Goal: Information Seeking & Learning: Learn about a topic

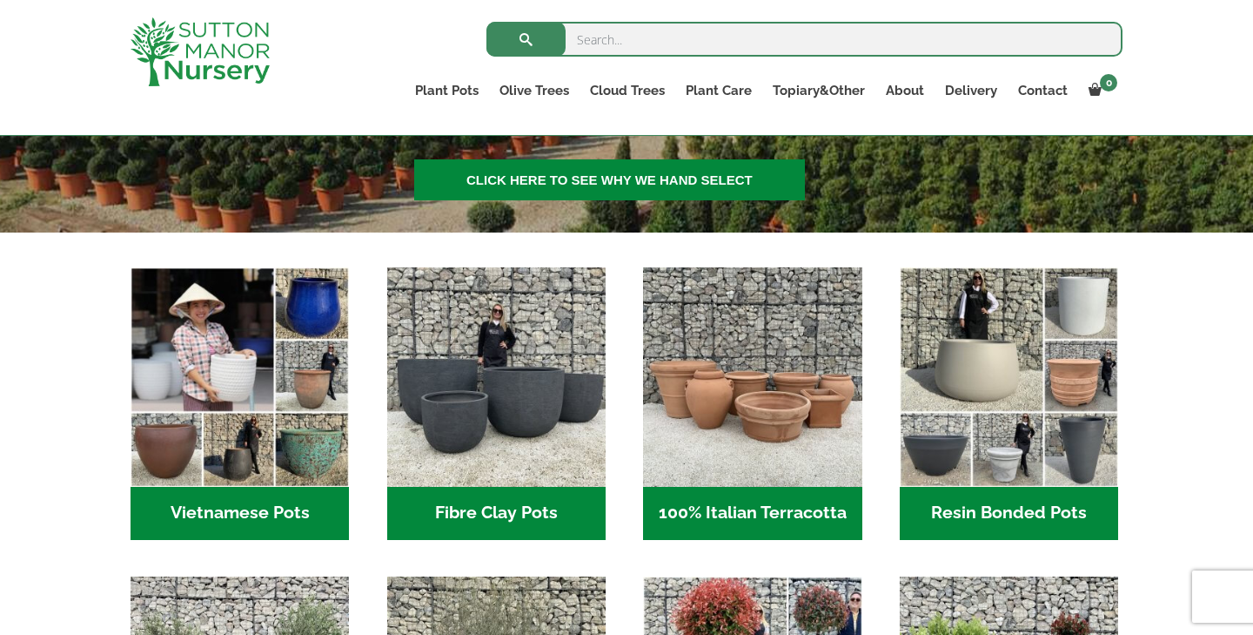
scroll to position [480, 0]
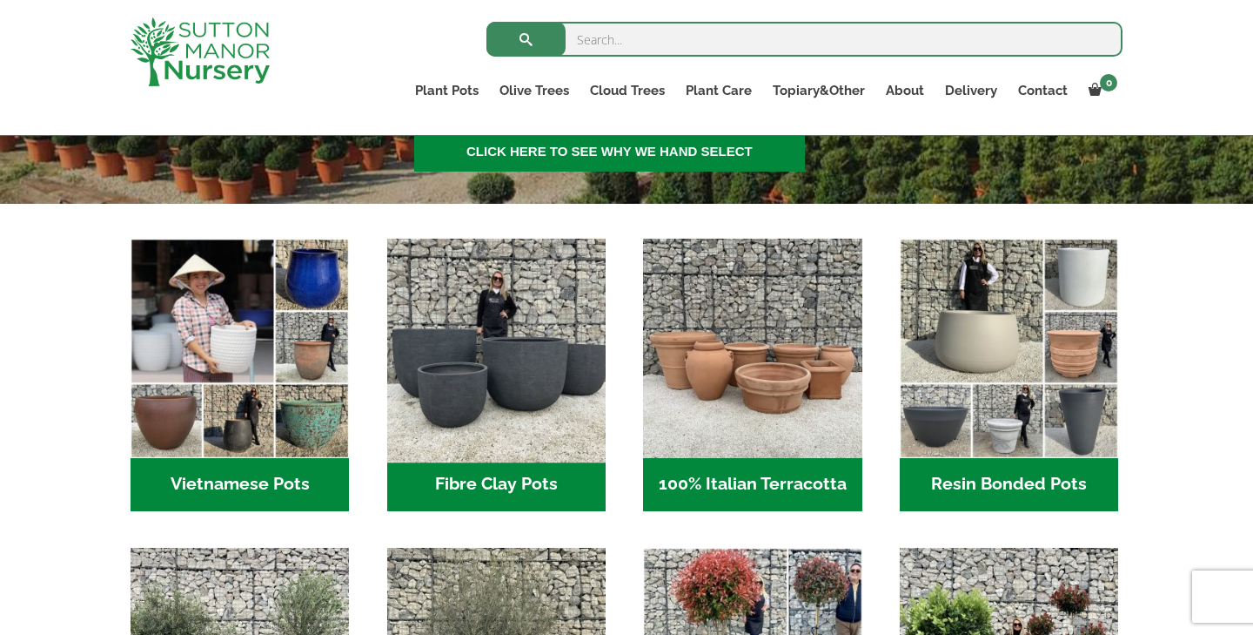
click at [437, 393] on img "Visit product category Fibre Clay Pots" at bounding box center [496, 348] width 230 height 230
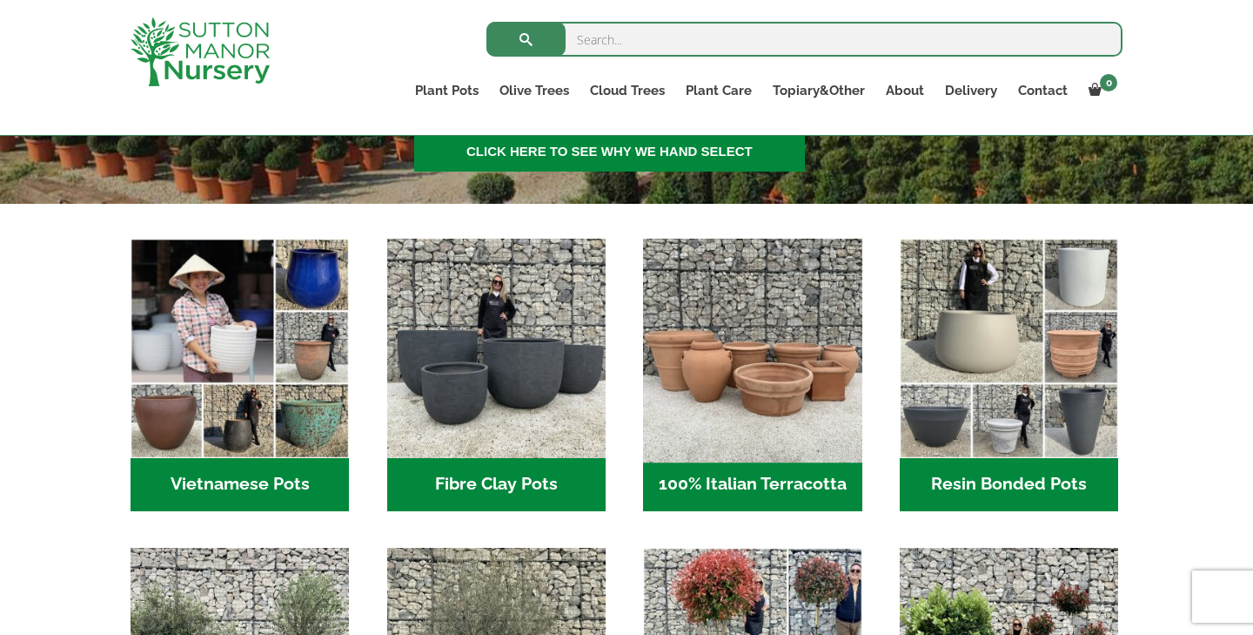
click at [737, 356] on img "Visit product category 100% Italian Terracotta" at bounding box center [753, 348] width 230 height 230
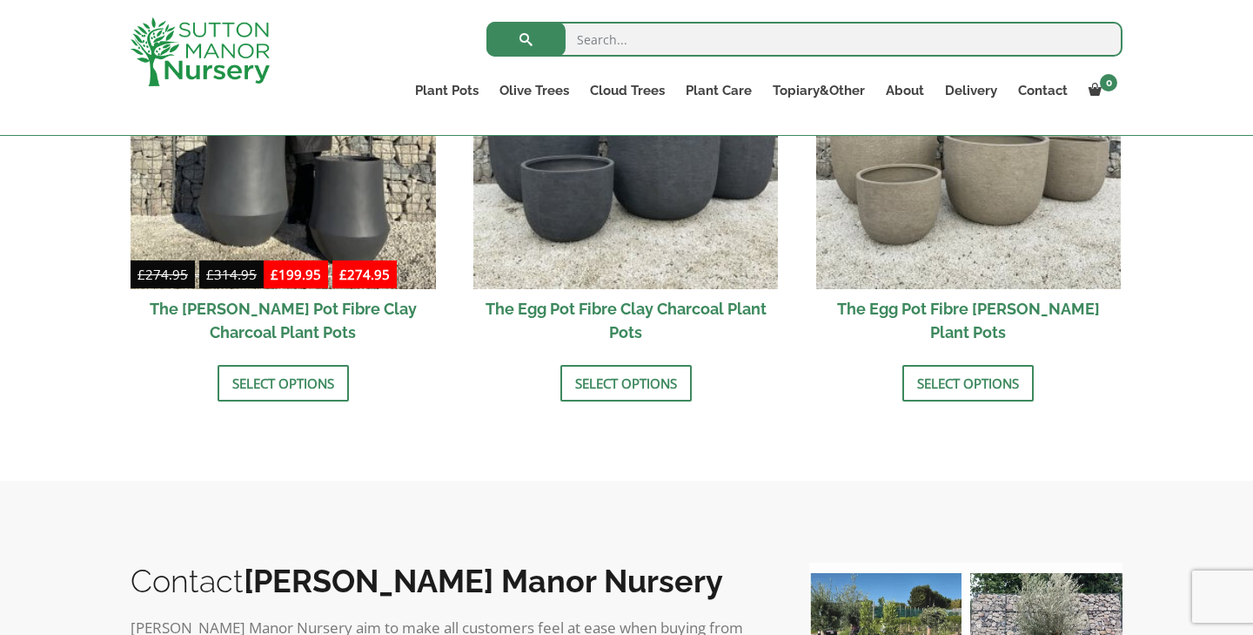
scroll to position [706, 0]
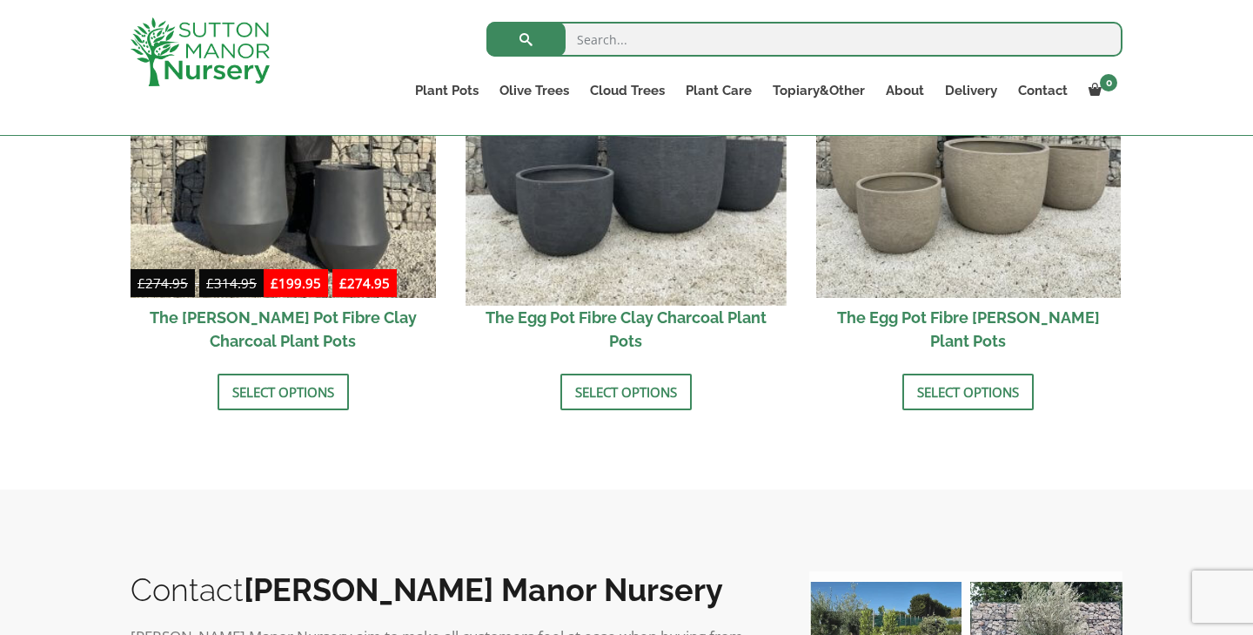
click at [582, 284] on img at bounding box center [626, 144] width 320 height 320
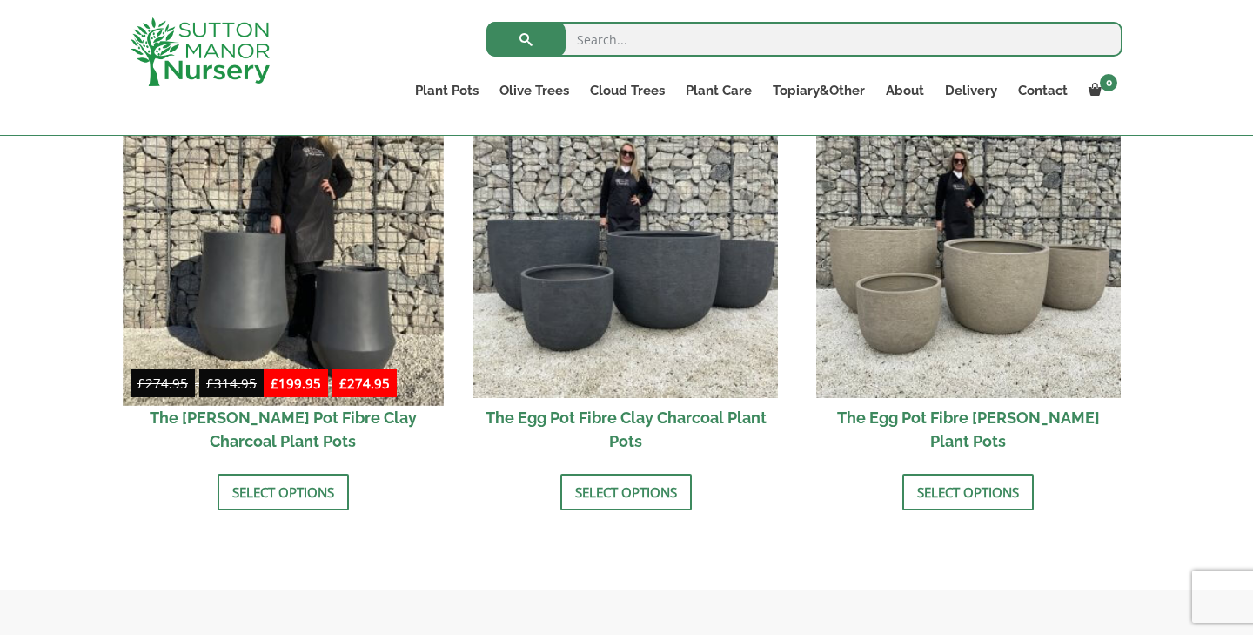
scroll to position [605, 0]
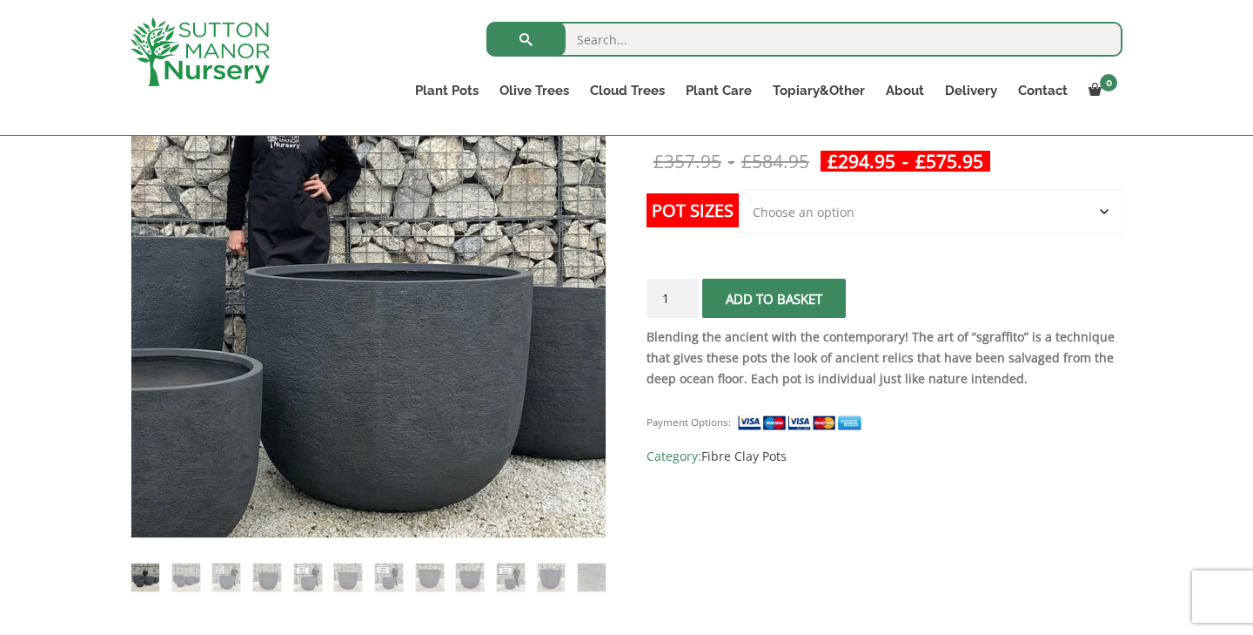
scroll to position [379, 0]
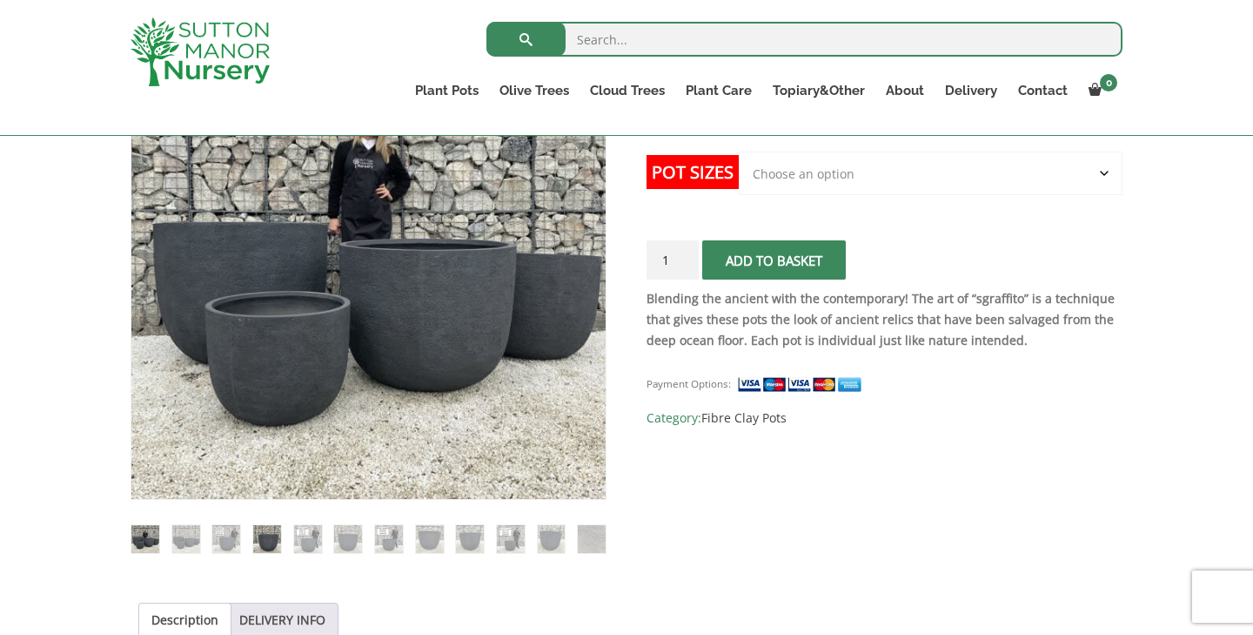
click at [278, 543] on img at bounding box center [267, 539] width 28 height 28
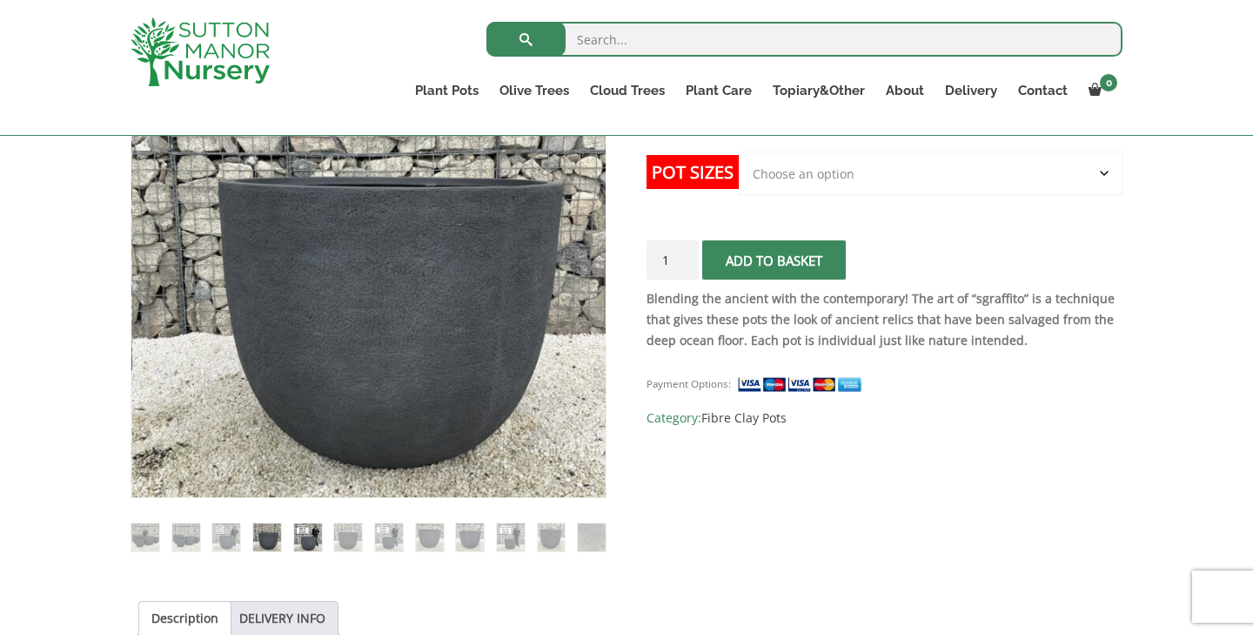
click at [307, 543] on img at bounding box center [308, 537] width 28 height 28
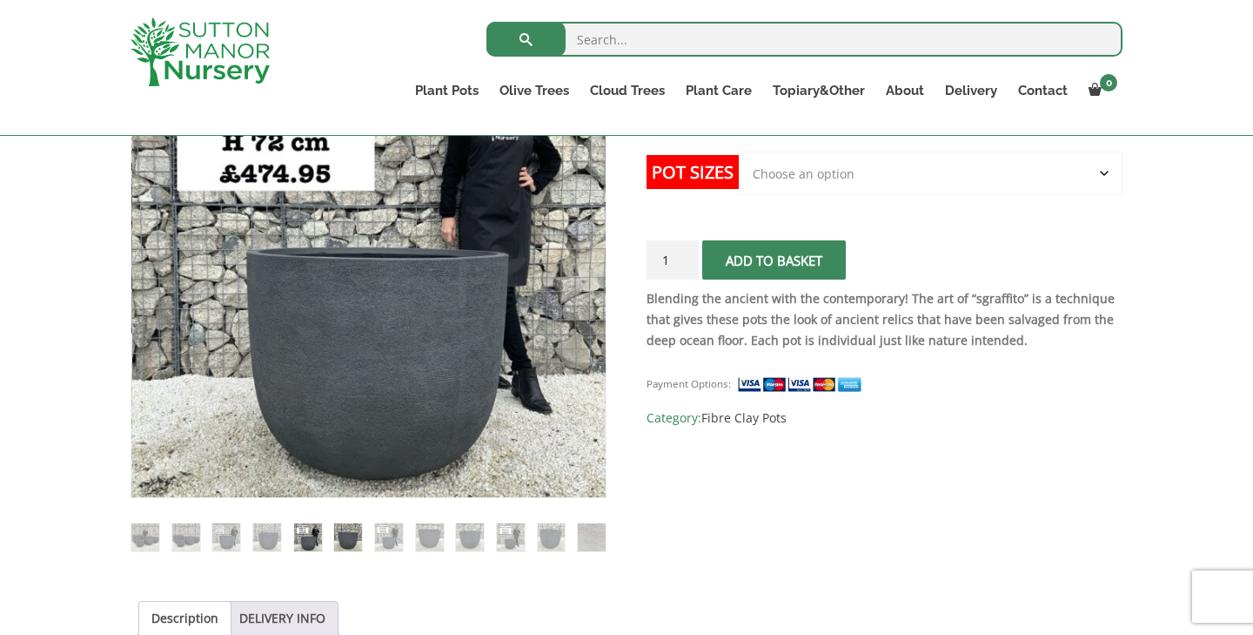
click at [360, 546] on img at bounding box center [348, 537] width 28 height 28
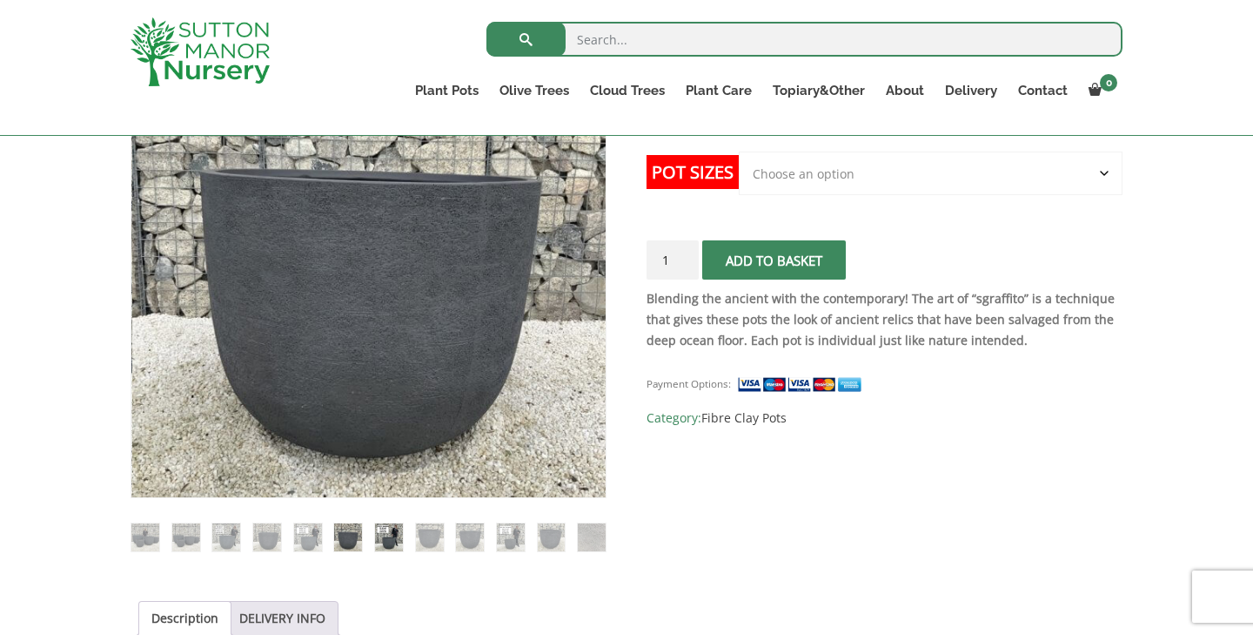
click at [387, 548] on img at bounding box center [389, 537] width 28 height 28
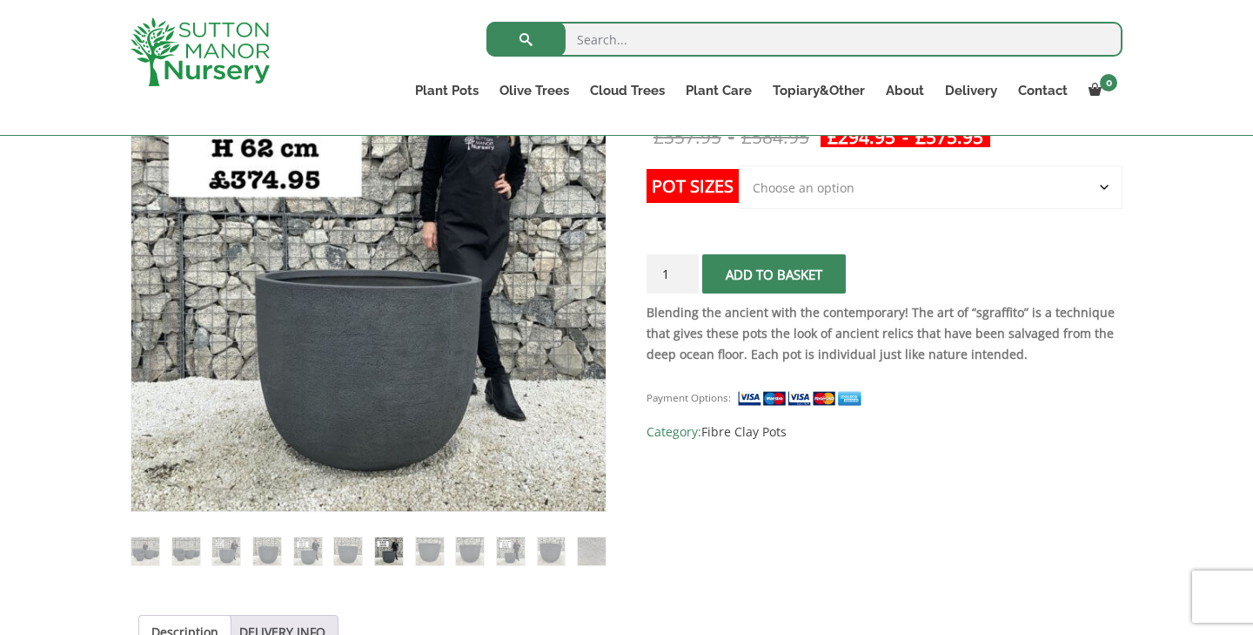
scroll to position [365, 0]
click at [151, 551] on img at bounding box center [145, 551] width 28 height 28
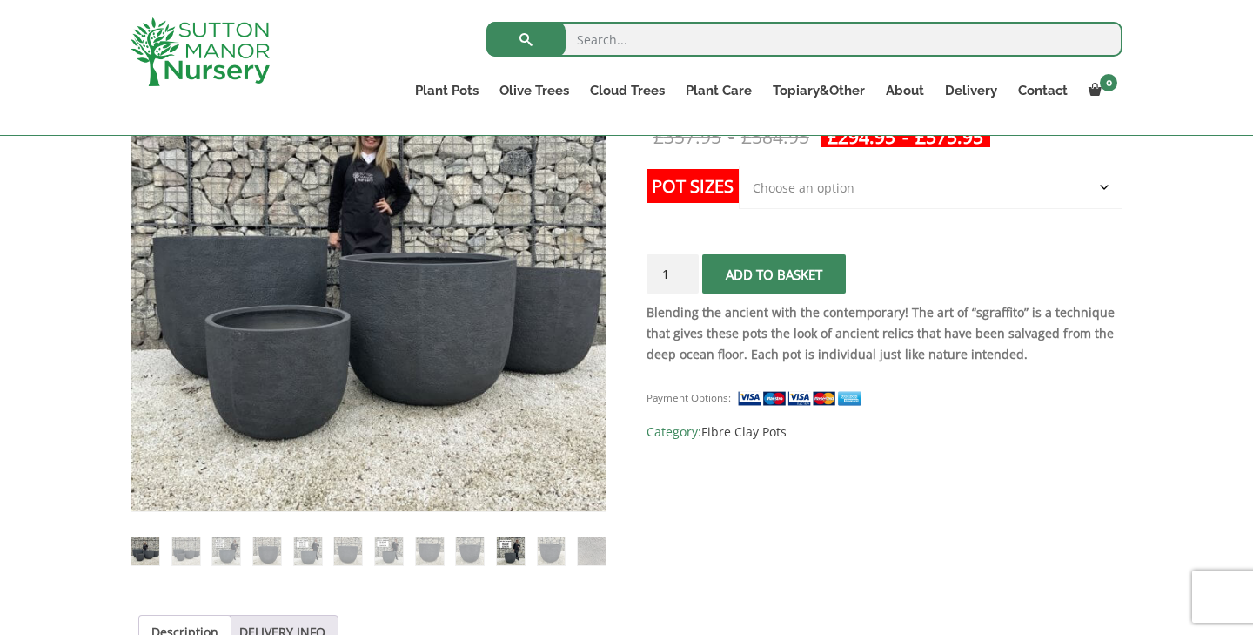
click at [512, 562] on img at bounding box center [511, 551] width 28 height 28
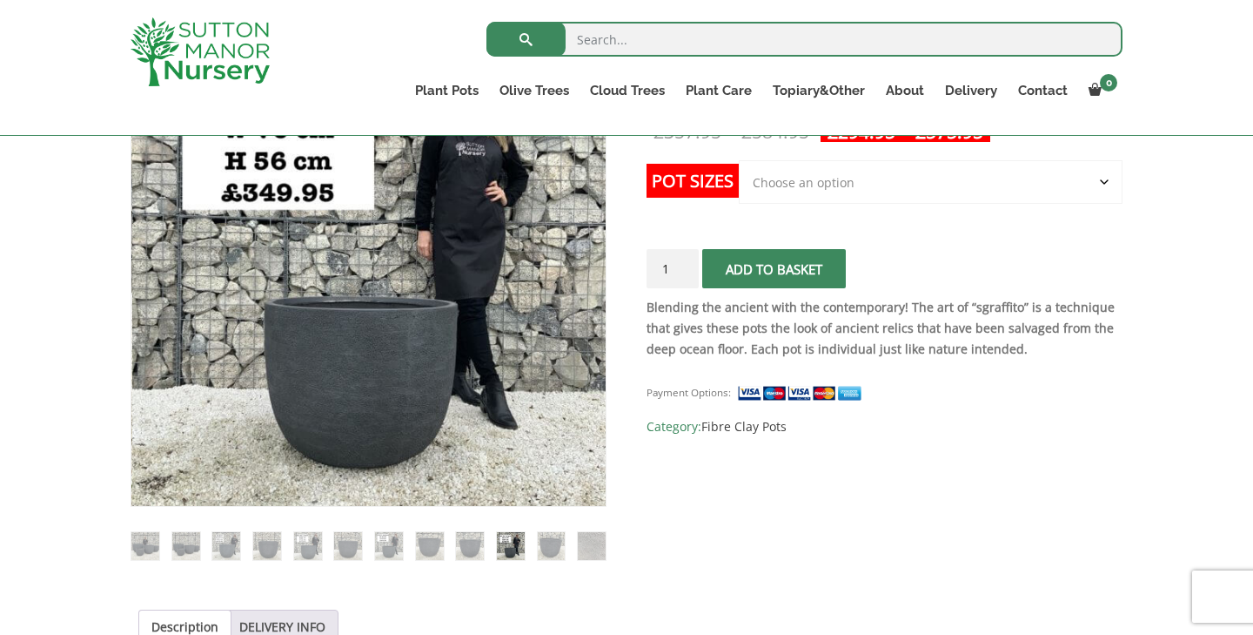
scroll to position [384, 0]
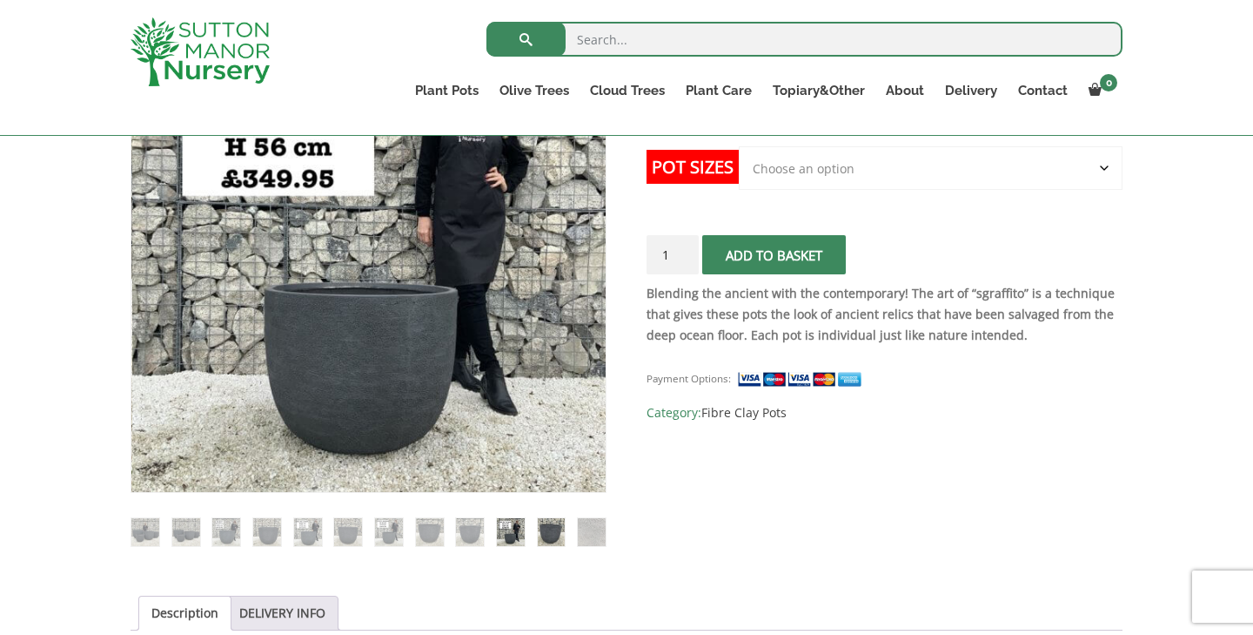
click at [549, 534] on img at bounding box center [552, 532] width 28 height 28
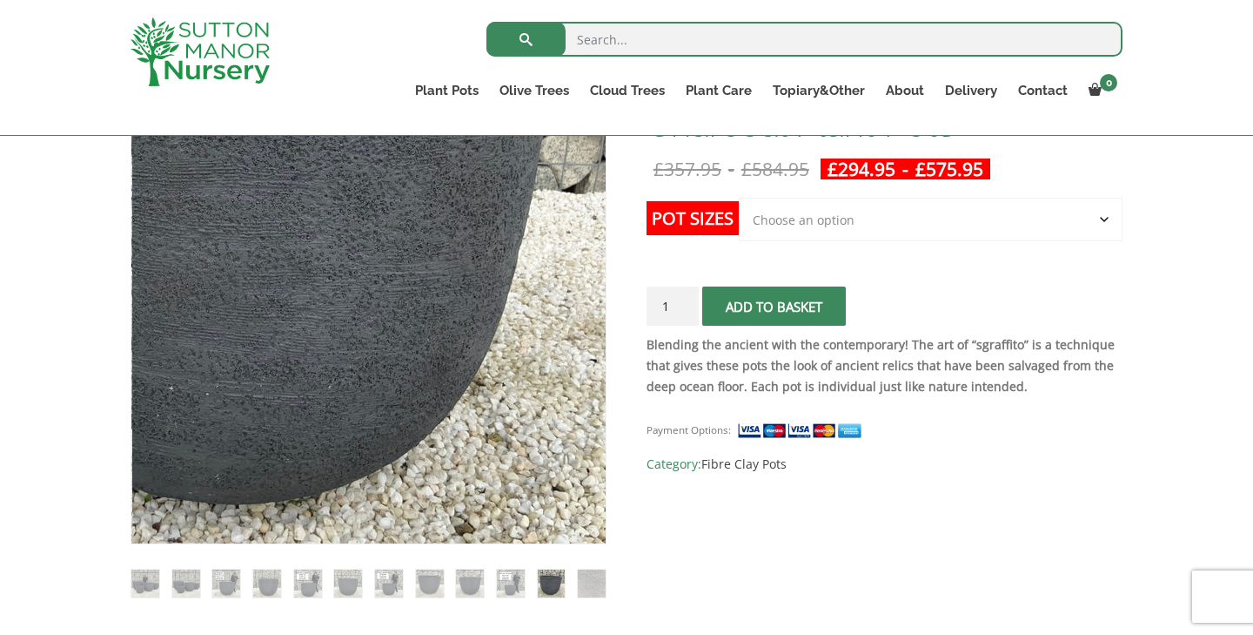
scroll to position [328, 0]
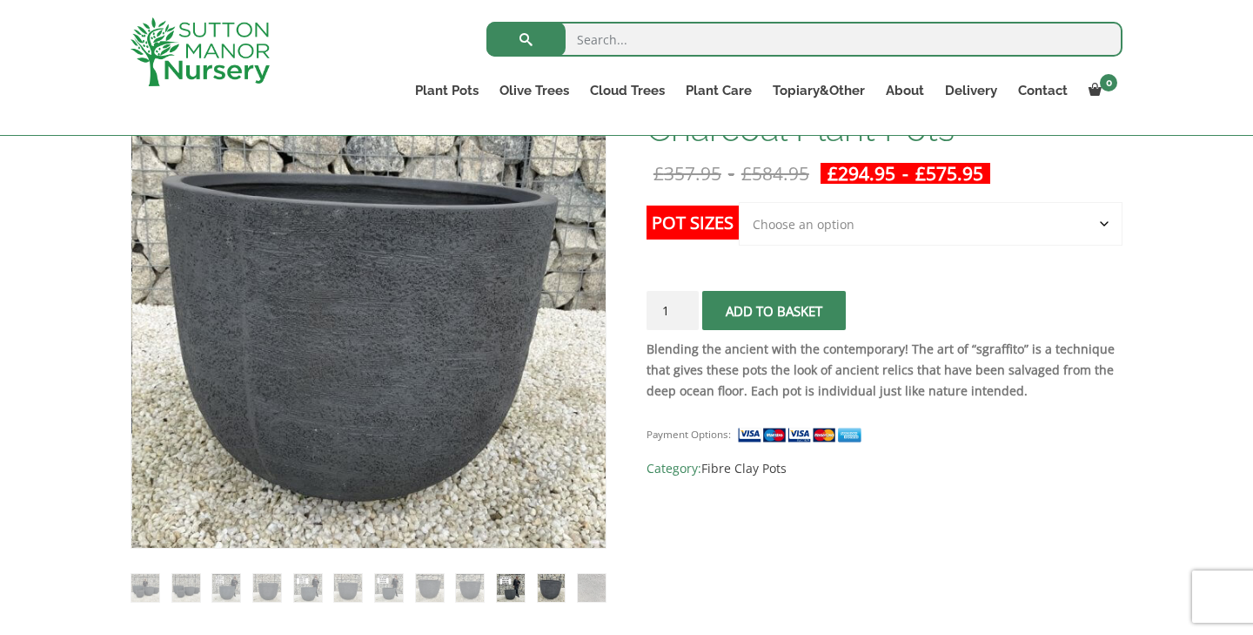
click at [497, 597] on img at bounding box center [511, 588] width 28 height 28
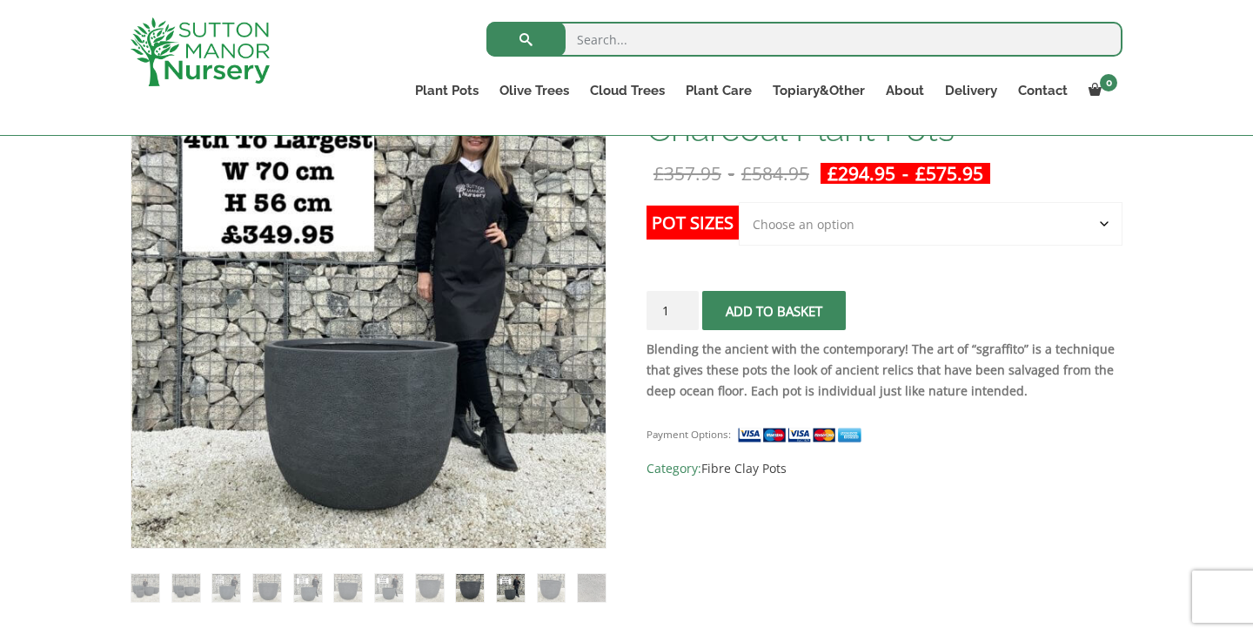
click at [470, 594] on img at bounding box center [470, 588] width 28 height 28
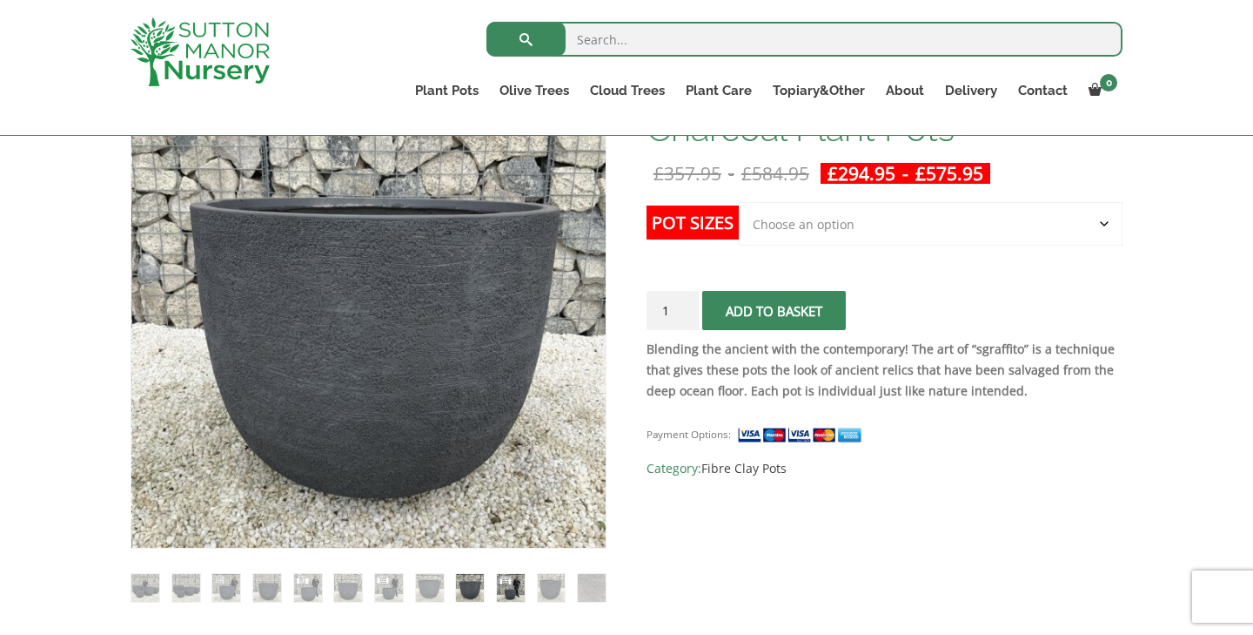
click at [500, 591] on img at bounding box center [511, 588] width 28 height 28
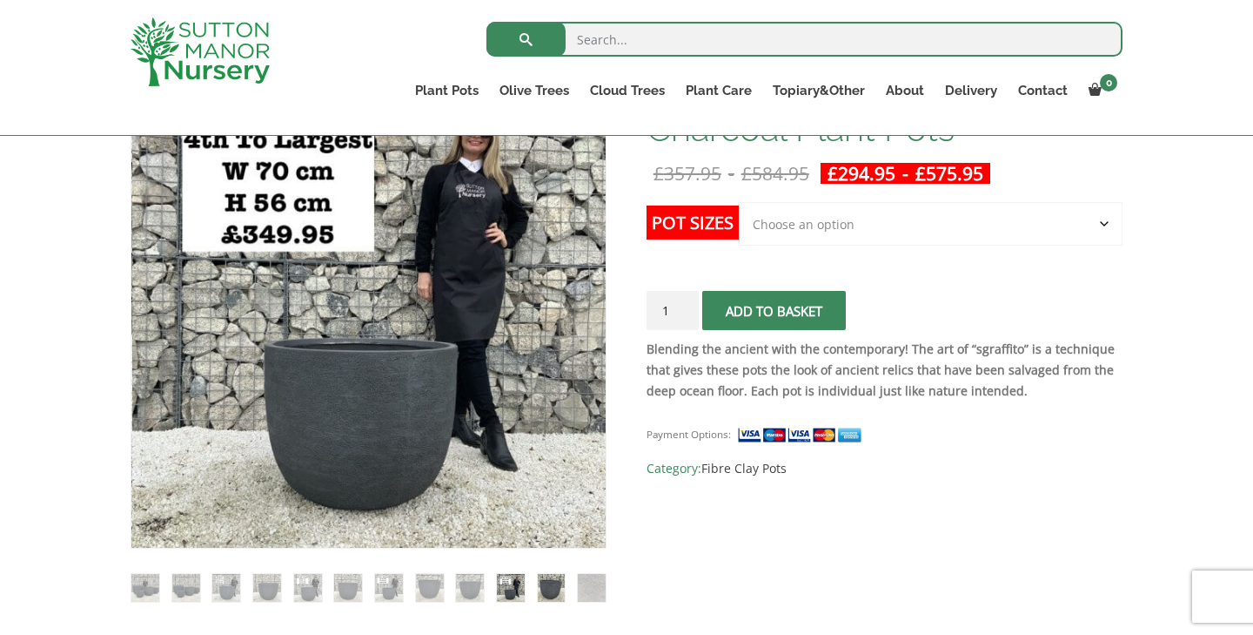
click at [551, 589] on img at bounding box center [552, 588] width 28 height 28
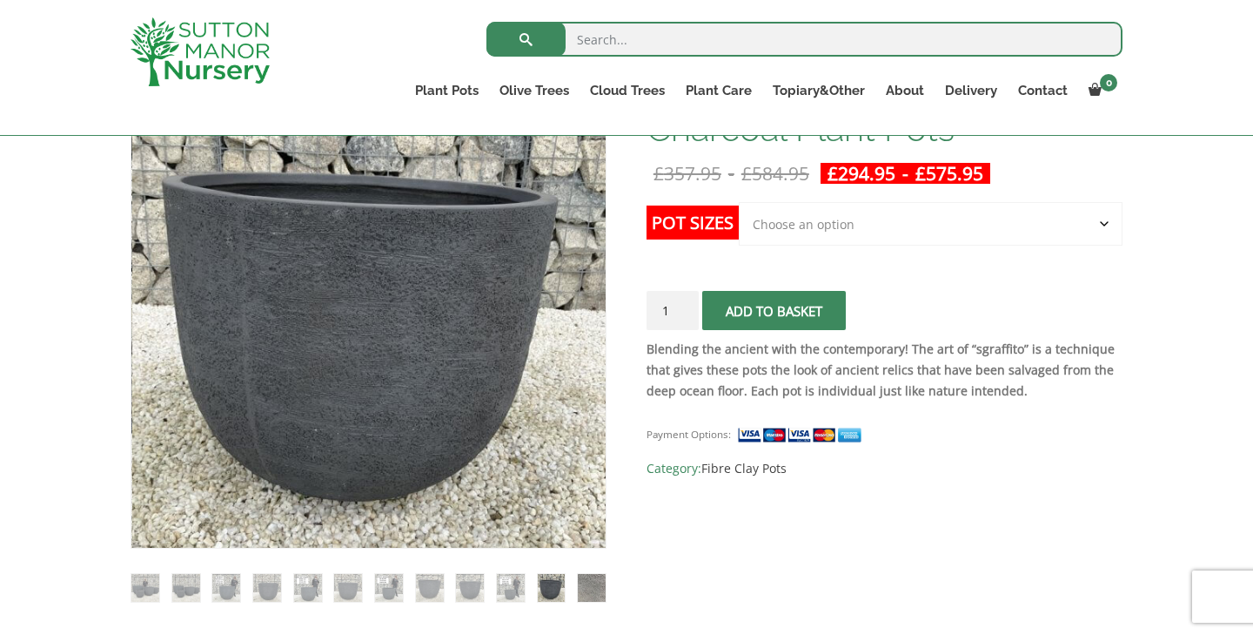
click at [582, 589] on img at bounding box center [592, 588] width 28 height 28
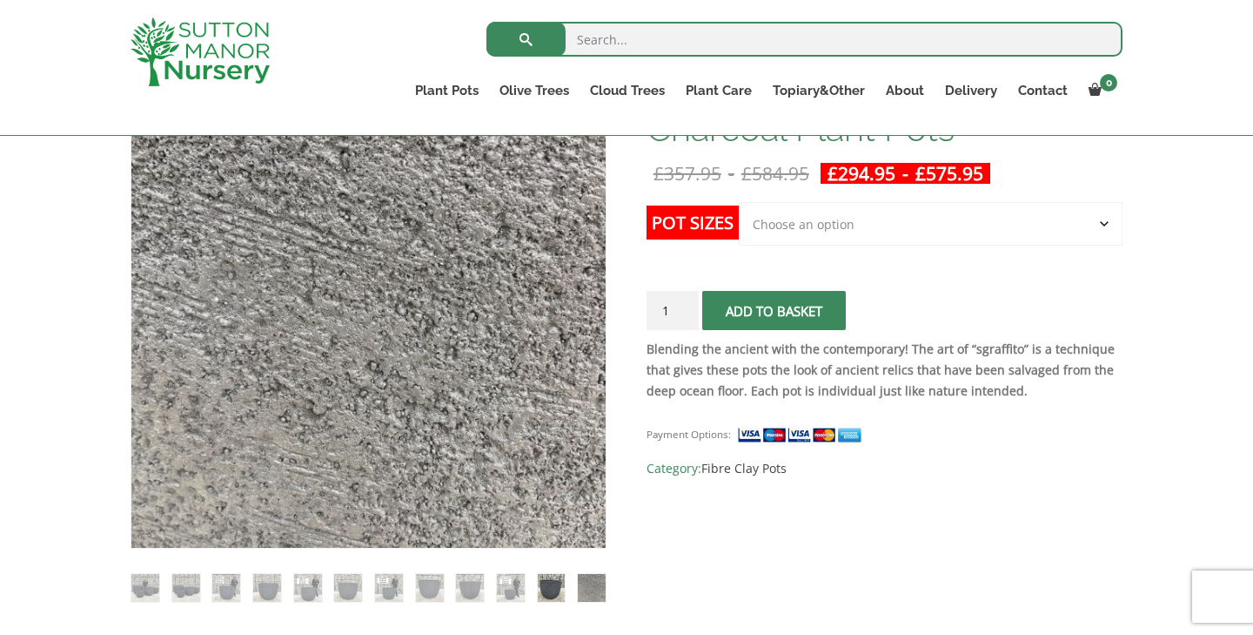
click at [565, 595] on img at bounding box center [552, 588] width 28 height 28
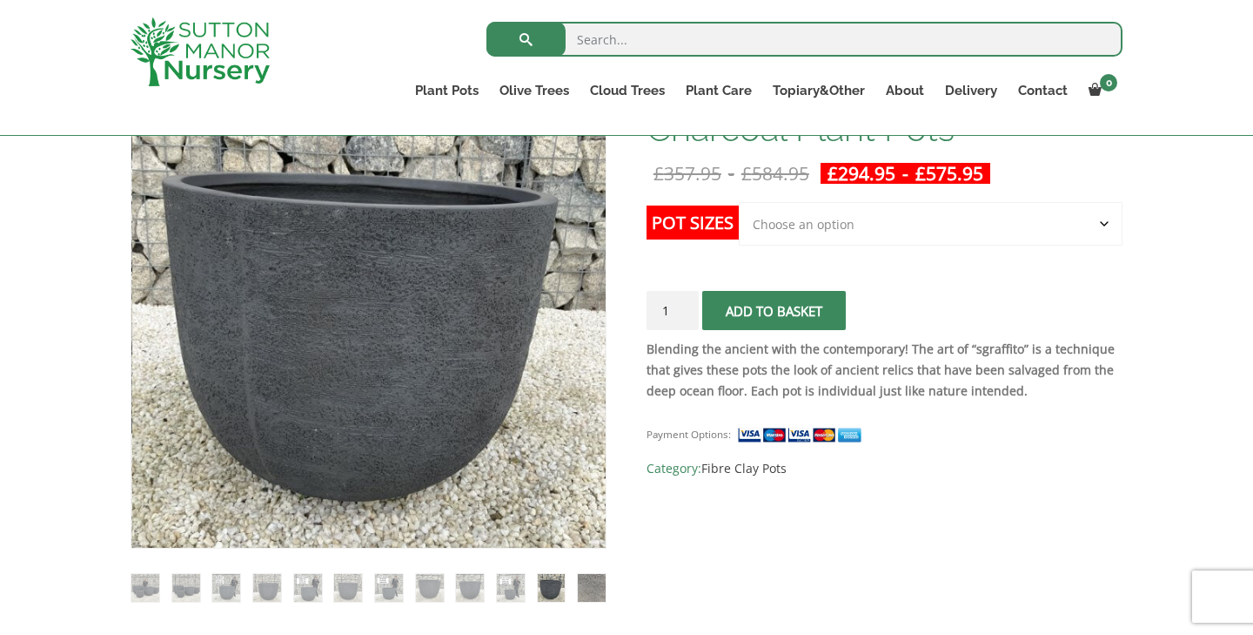
click at [591, 585] on img at bounding box center [592, 588] width 28 height 28
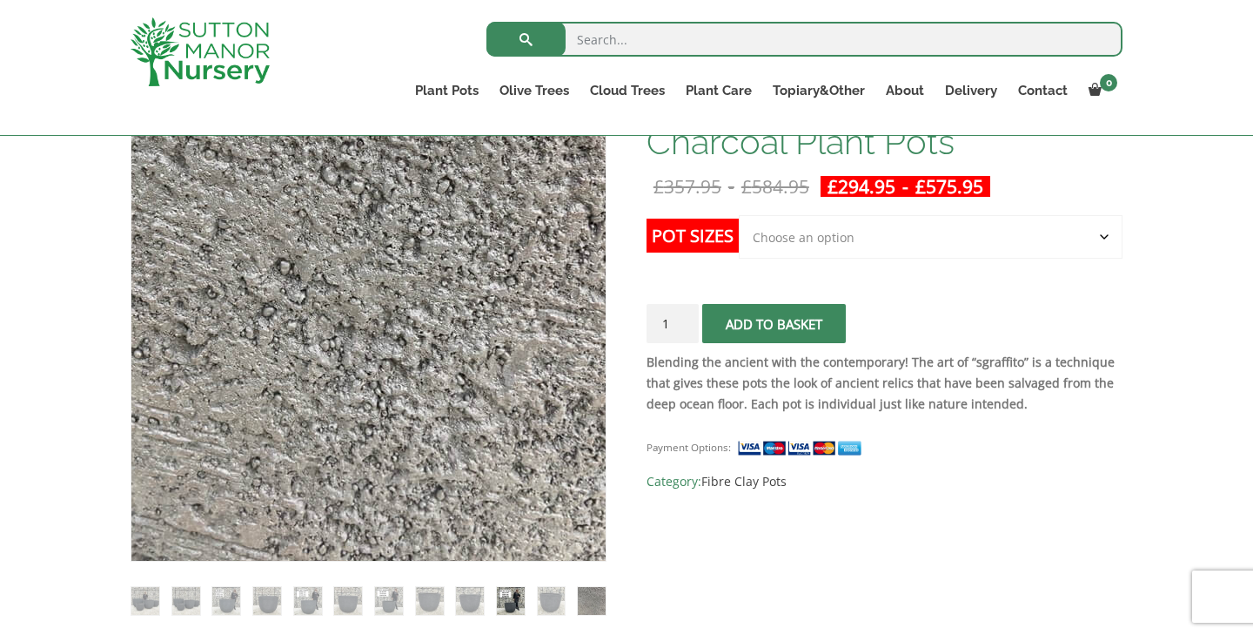
scroll to position [319, 0]
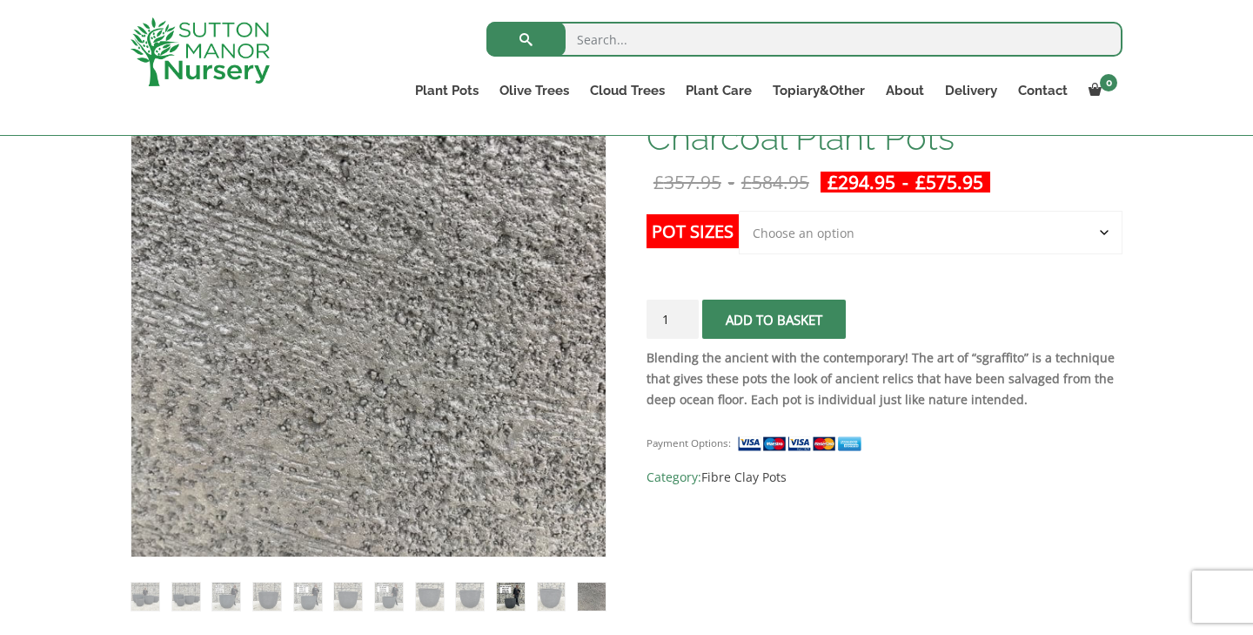
click at [507, 601] on img at bounding box center [511, 596] width 28 height 28
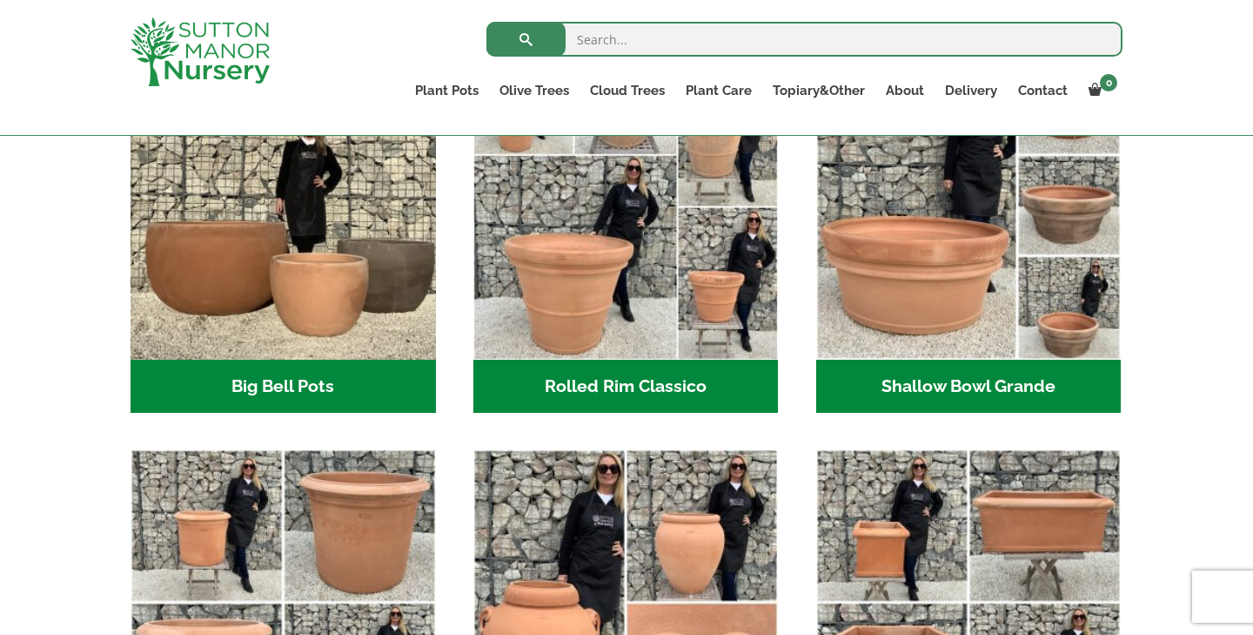
scroll to position [638, 0]
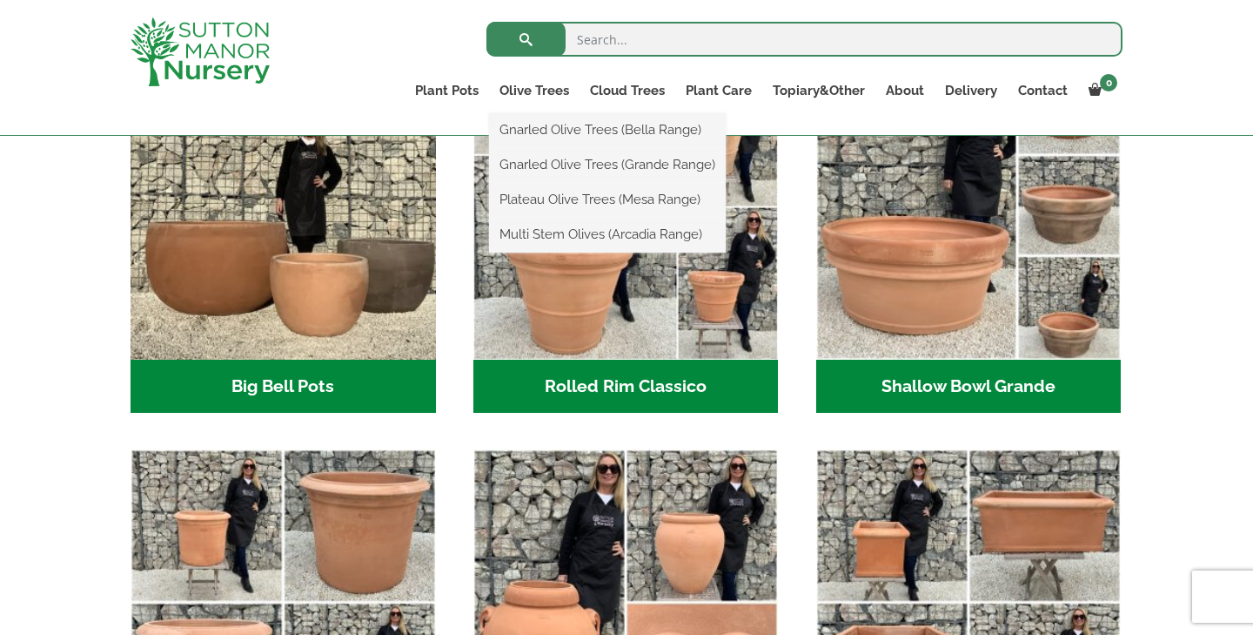
click at [532, 113] on ul "Gnarled Olive Trees (Bella Range) Gnarled Olive Trees (Grande Range) Plateau Ol…" at bounding box center [607, 182] width 237 height 139
click at [538, 130] on link "Gnarled Olive Trees (Bella Range)" at bounding box center [607, 130] width 237 height 26
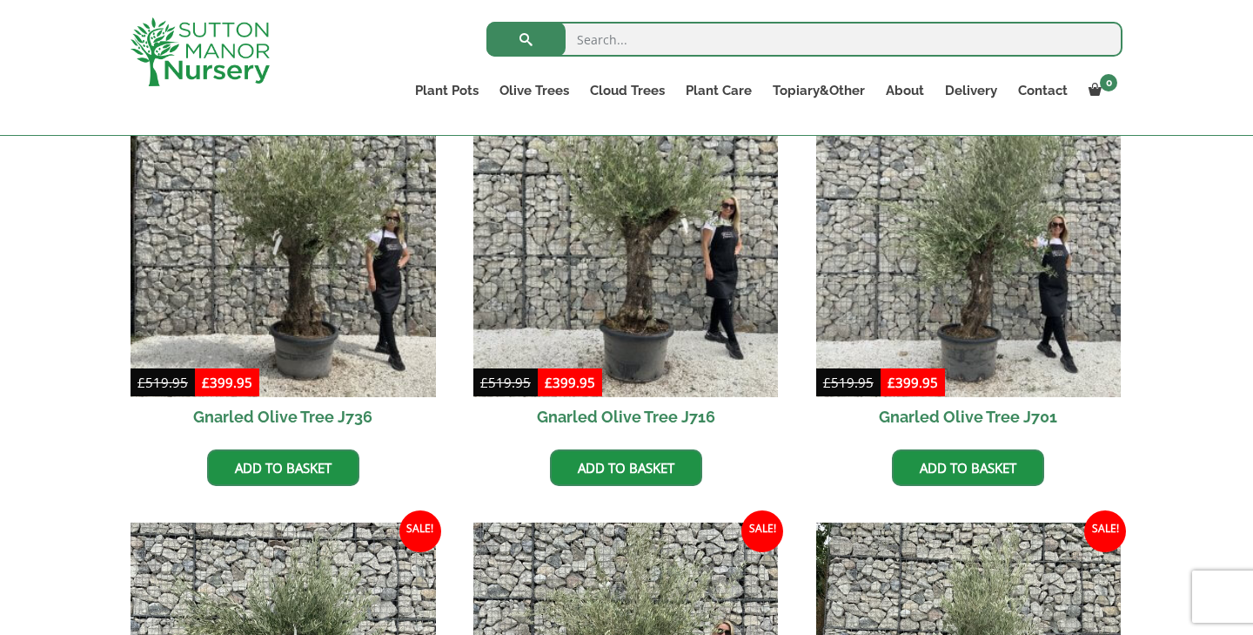
scroll to position [507, 0]
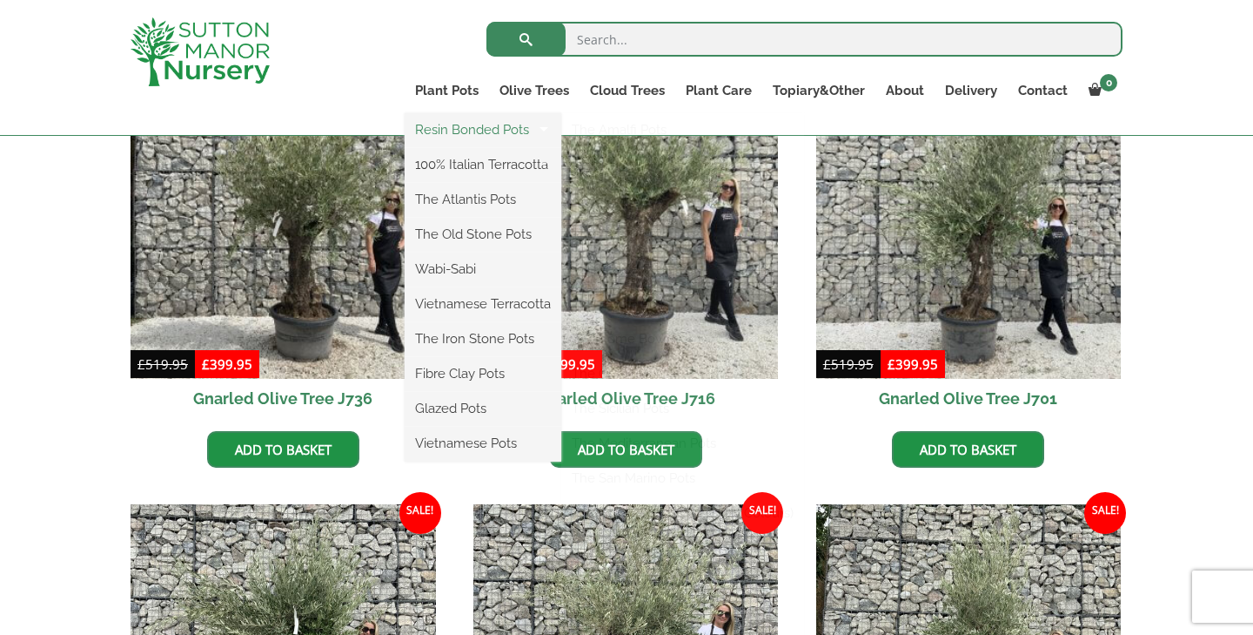
click at [474, 128] on link "Resin Bonded Pots" at bounding box center [483, 130] width 157 height 26
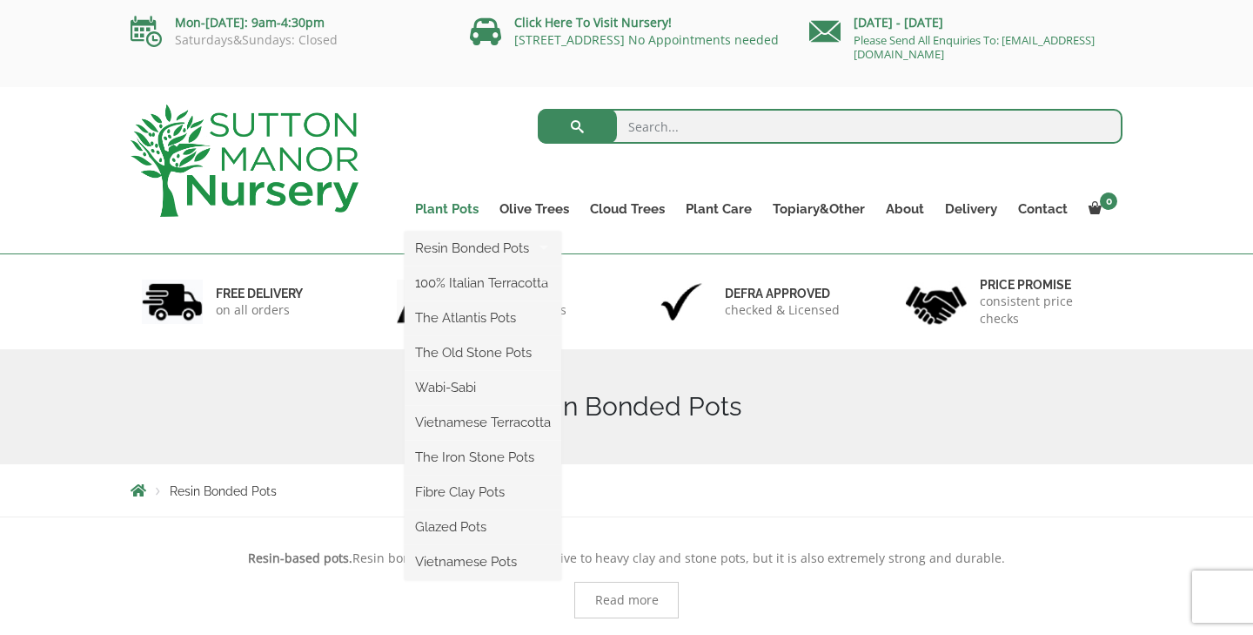
click at [454, 208] on link "Plant Pots" at bounding box center [447, 209] width 84 height 24
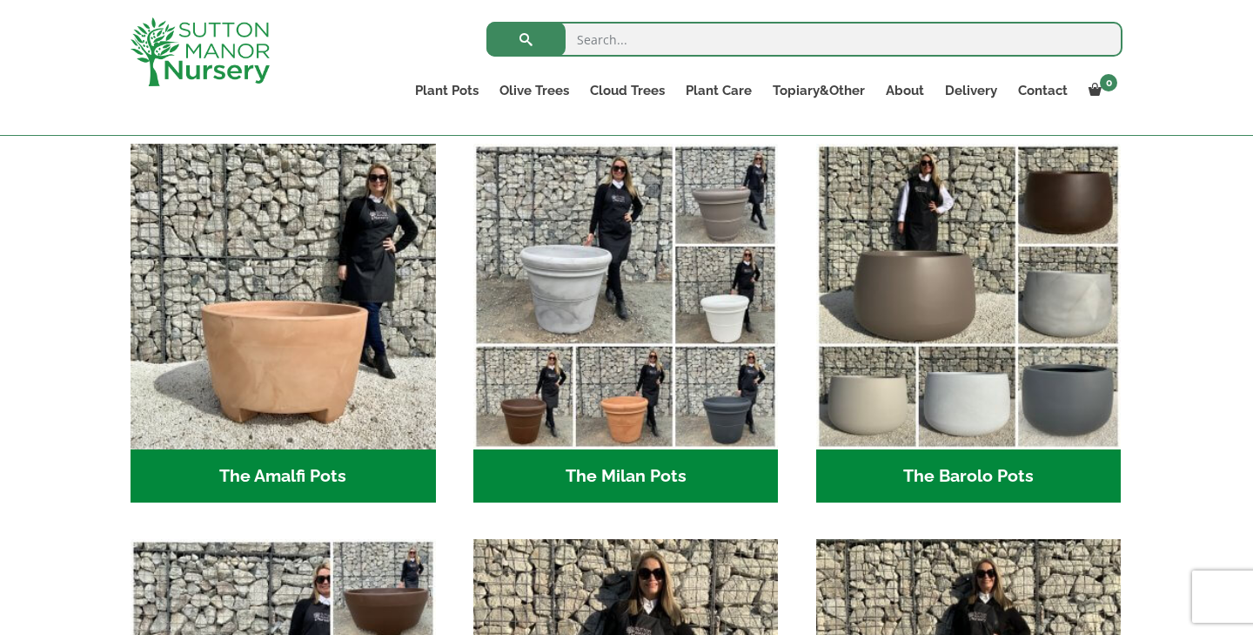
scroll to position [476, 0]
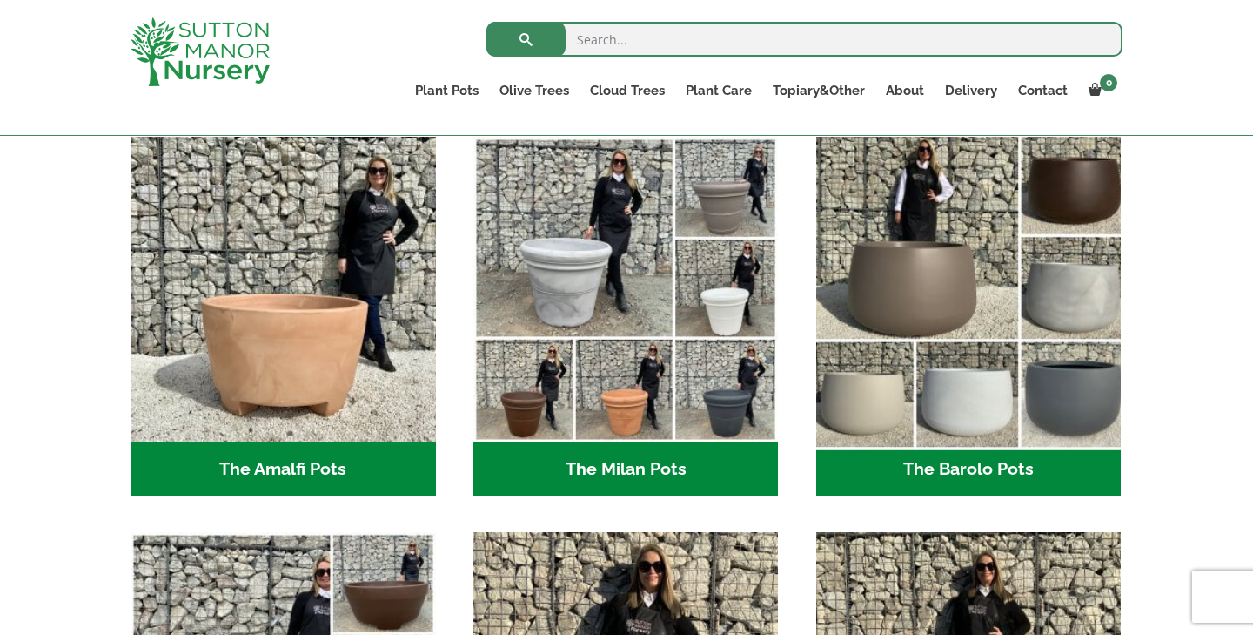
click at [981, 319] on img "Visit product category The Barolo Pots" at bounding box center [969, 289] width 320 height 320
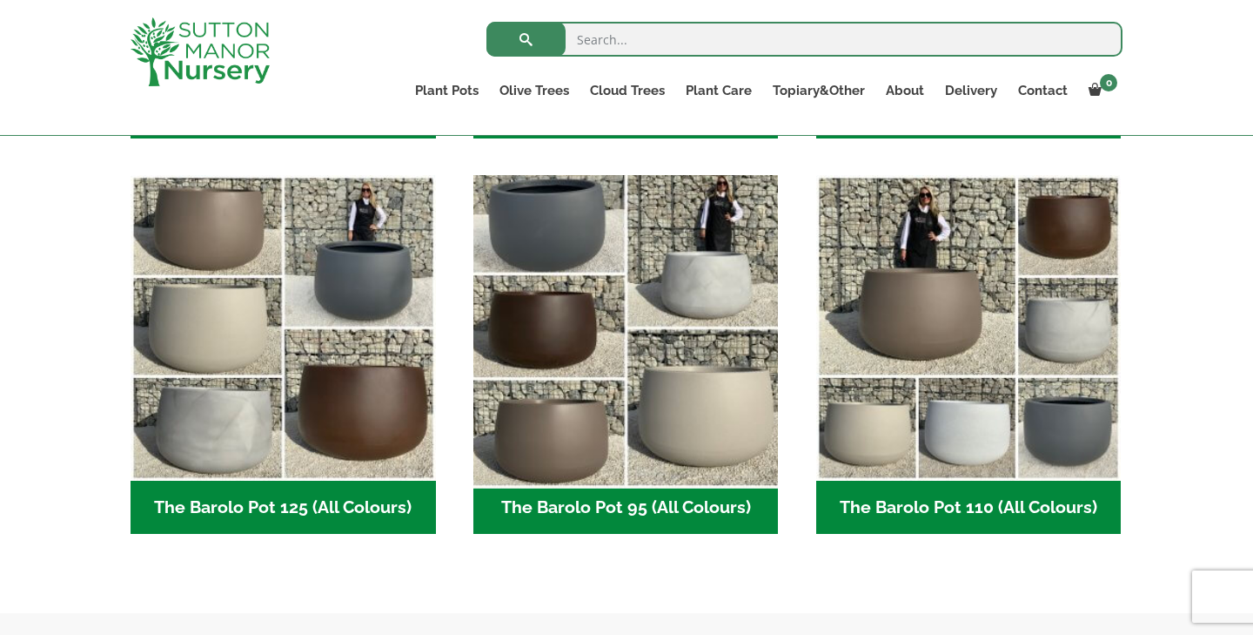
scroll to position [802, 0]
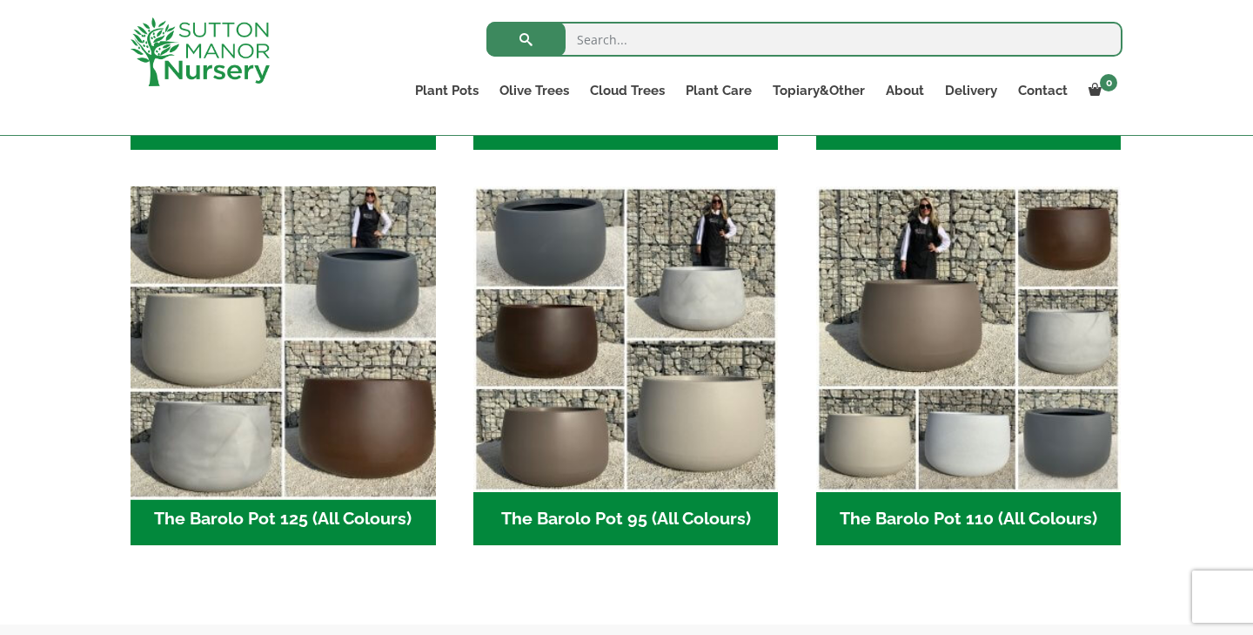
click at [246, 373] on img "Visit product category The Barolo Pot 125 (All Colours)" at bounding box center [283, 339] width 320 height 320
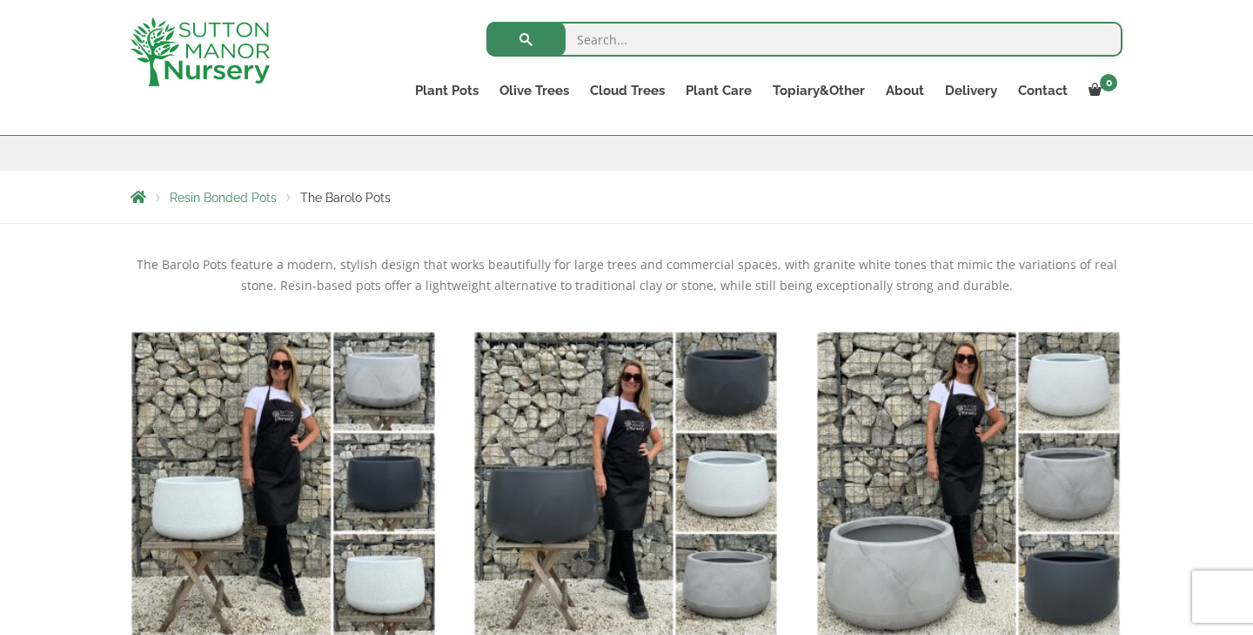
scroll to position [266, 0]
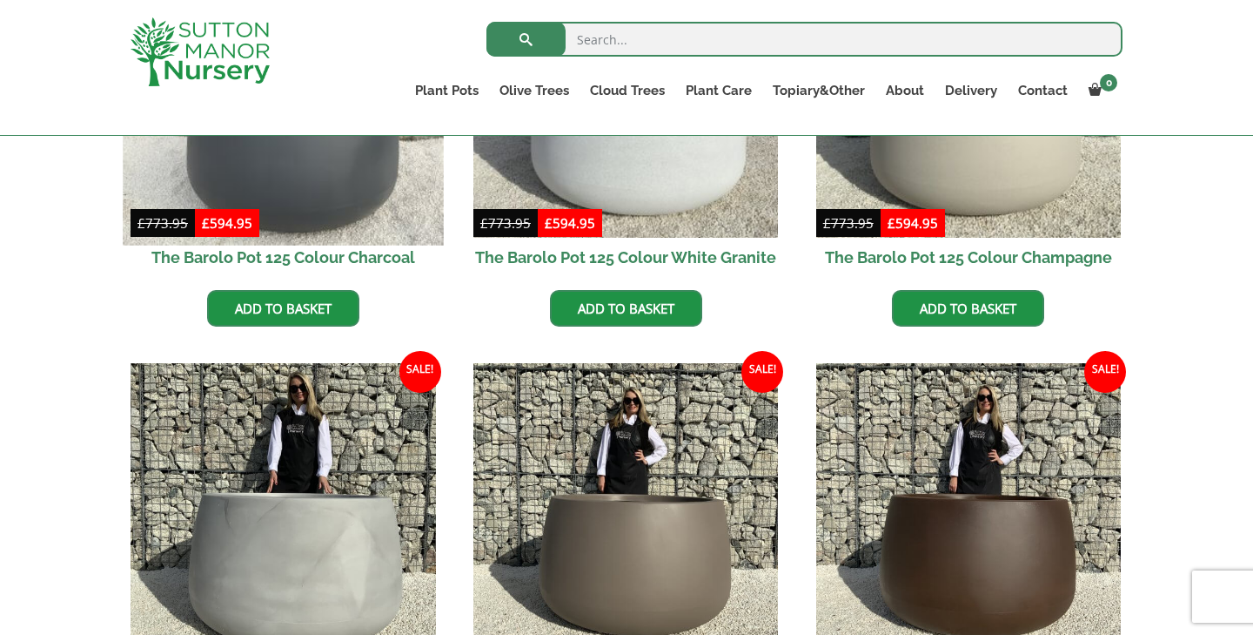
scroll to position [535, 0]
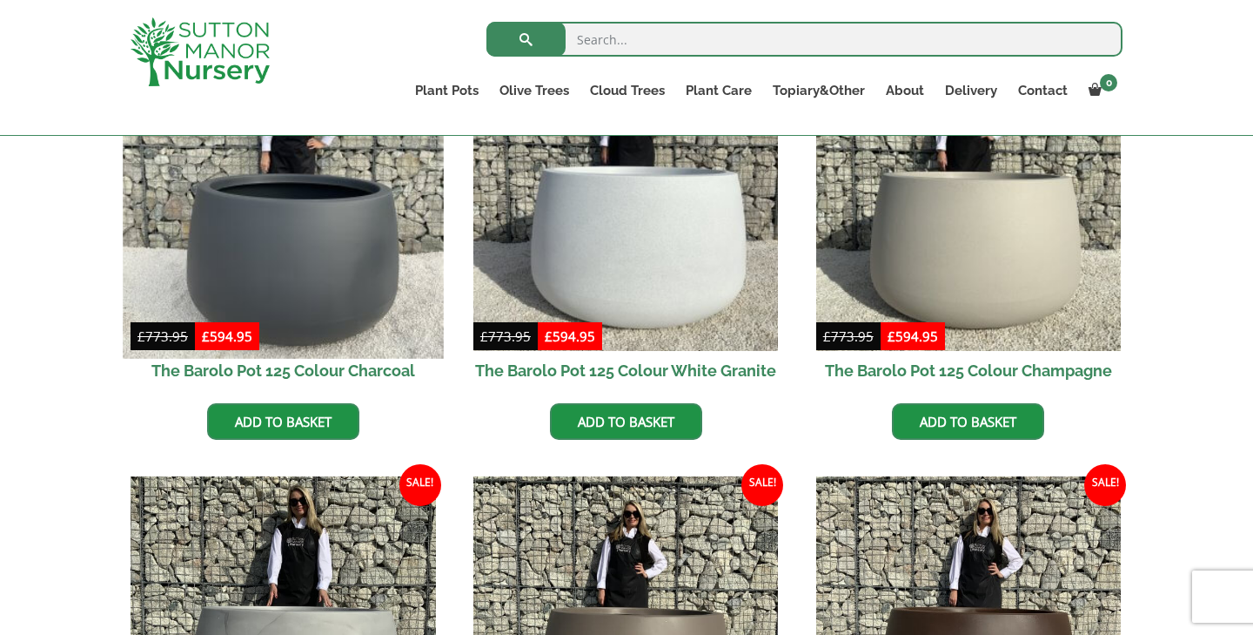
click at [325, 251] on img at bounding box center [283, 197] width 320 height 320
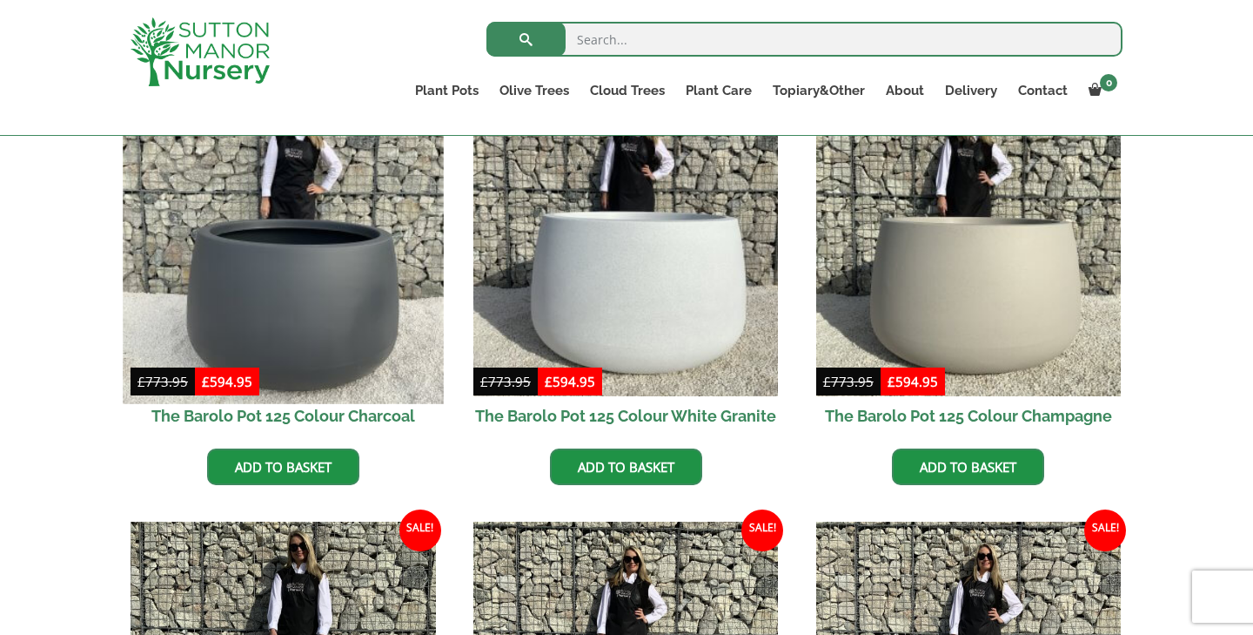
scroll to position [488, 0]
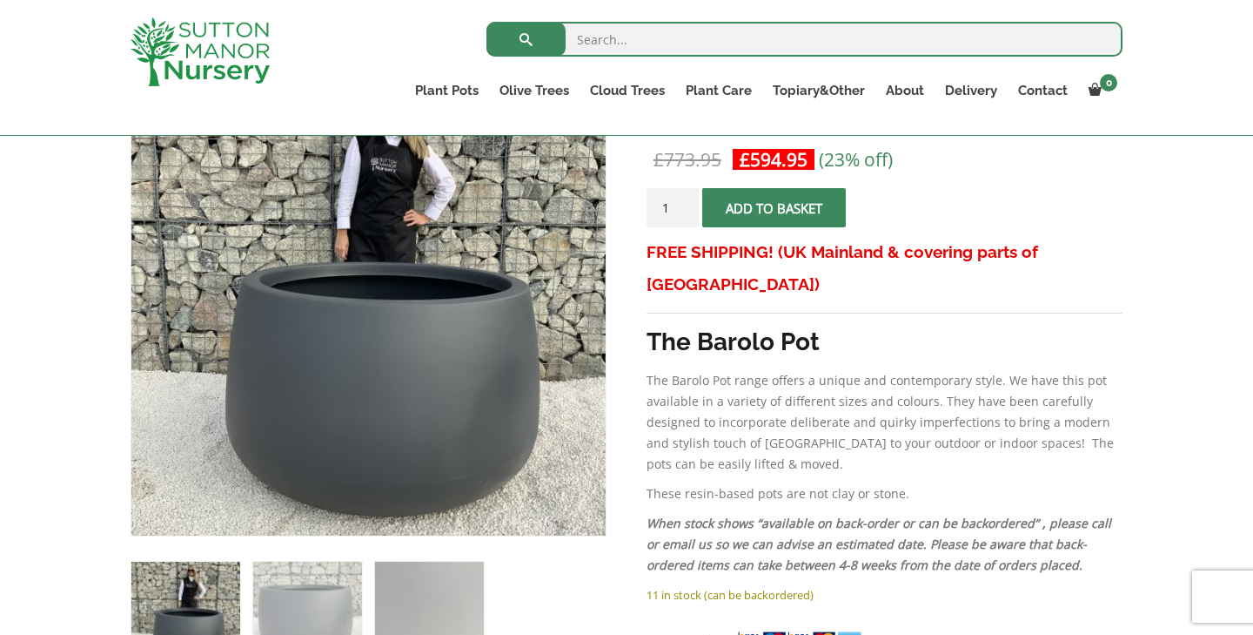
scroll to position [332, 0]
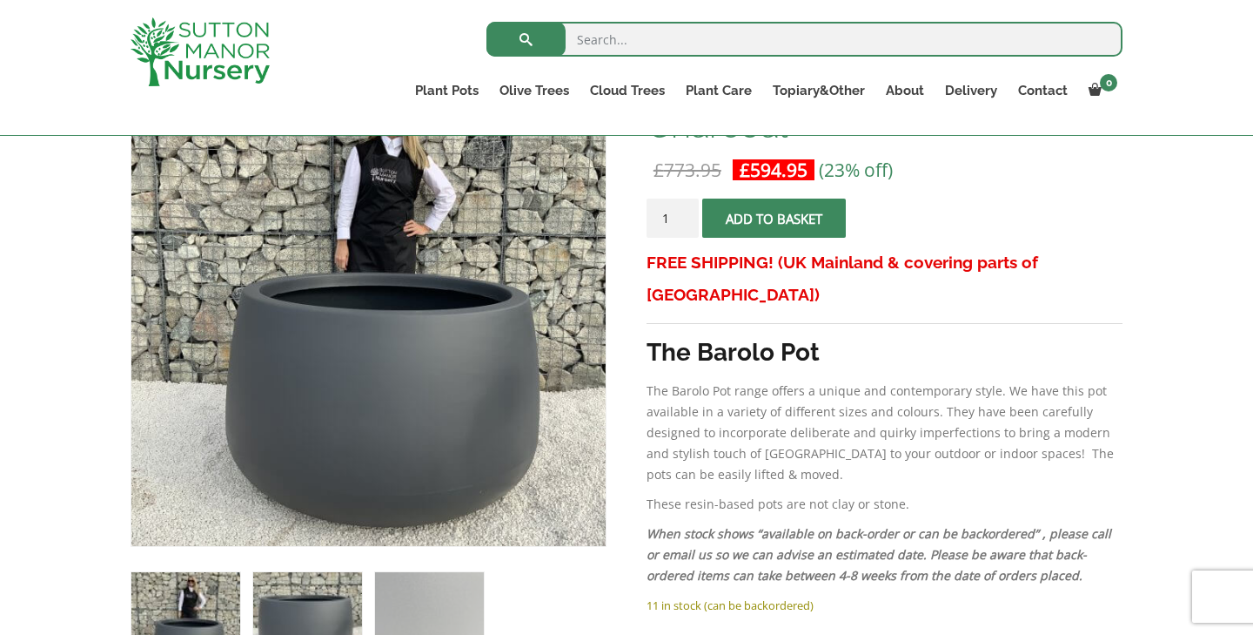
click at [337, 610] on img at bounding box center [307, 626] width 109 height 109
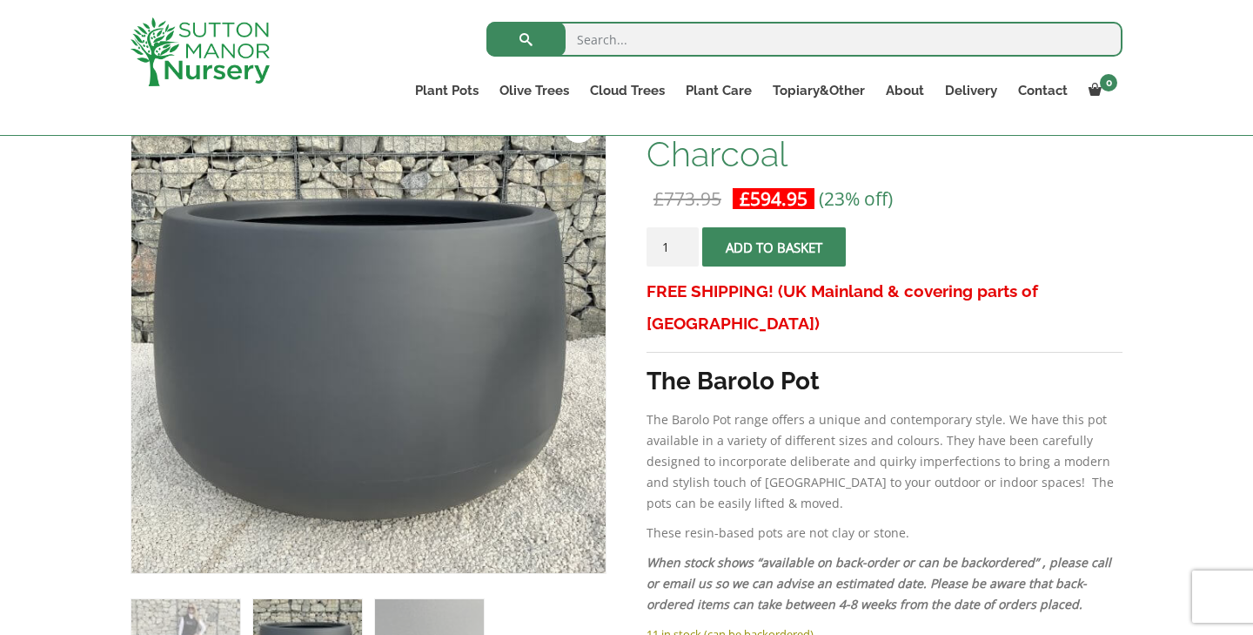
scroll to position [293, 0]
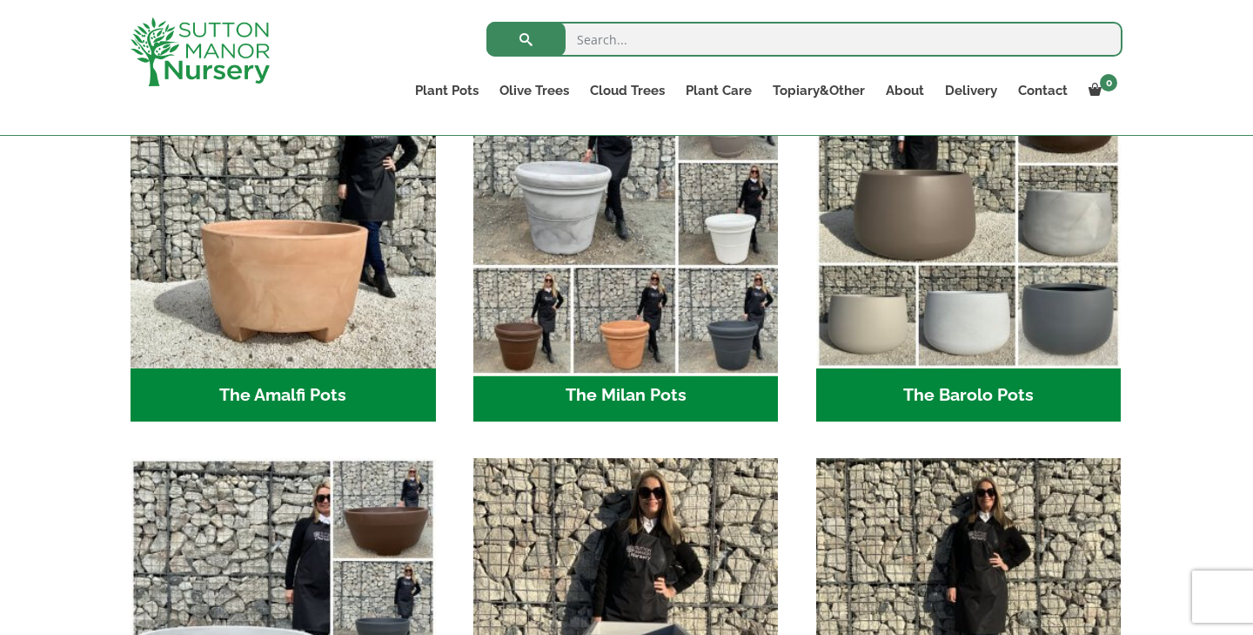
scroll to position [543, 0]
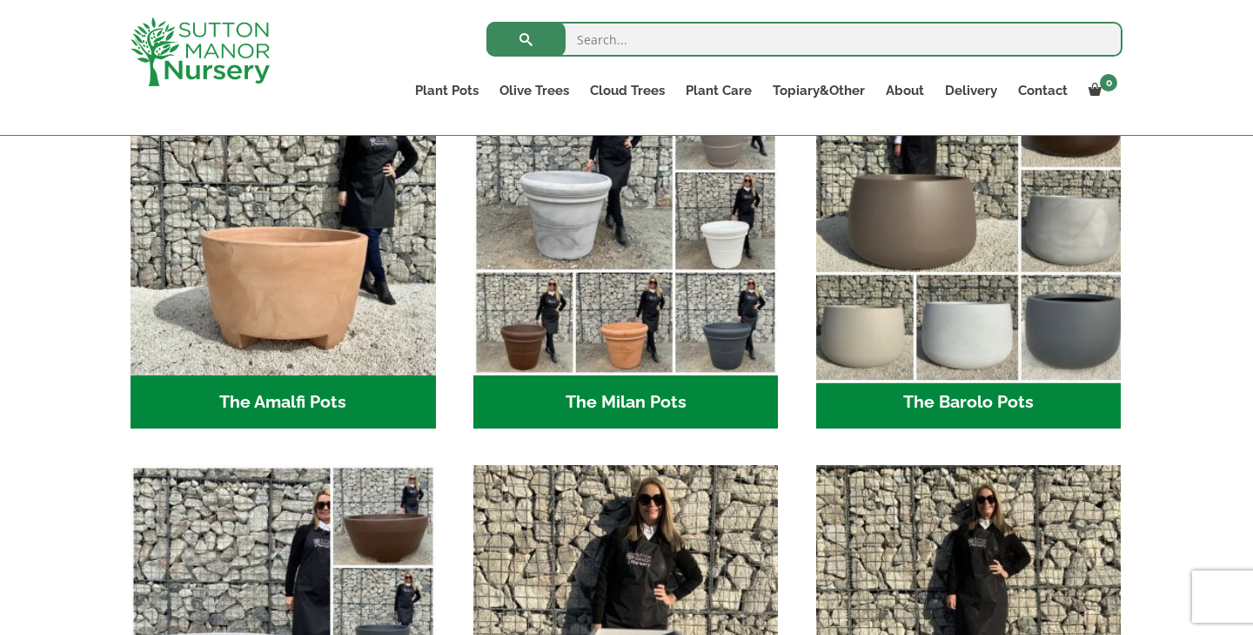
click at [967, 233] on img "Visit product category The Barolo Pots" at bounding box center [969, 222] width 320 height 320
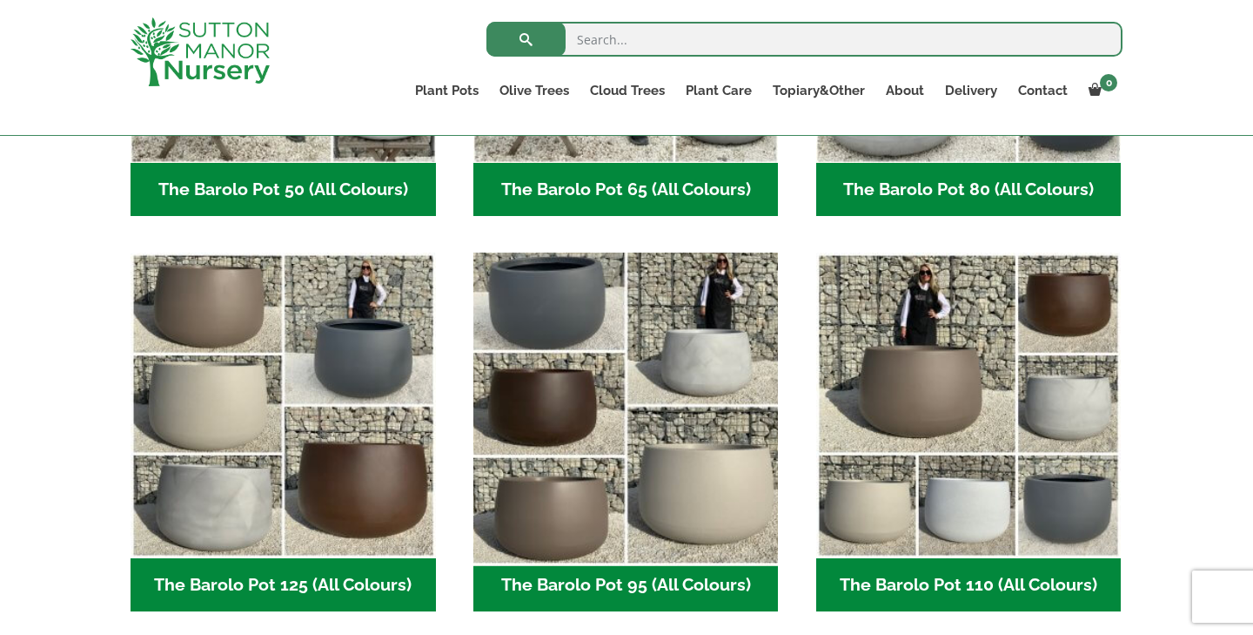
scroll to position [738, 0]
